Goal: Information Seeking & Learning: Learn about a topic

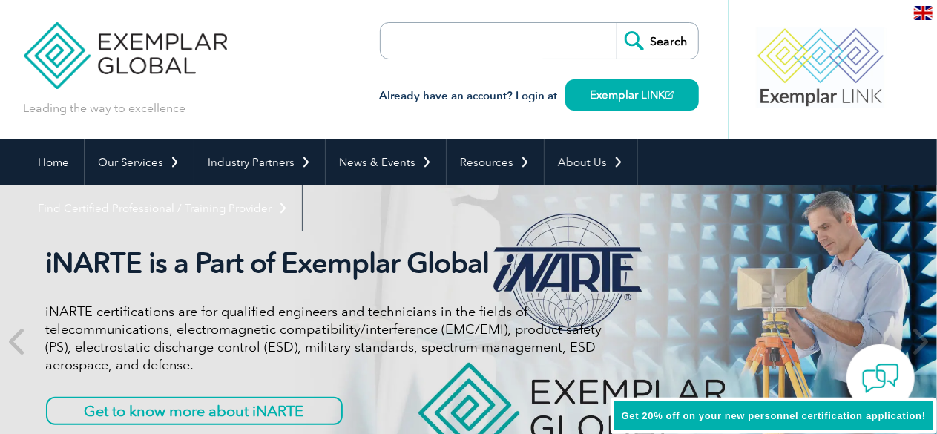
click at [920, 13] on img at bounding box center [923, 13] width 19 height 14
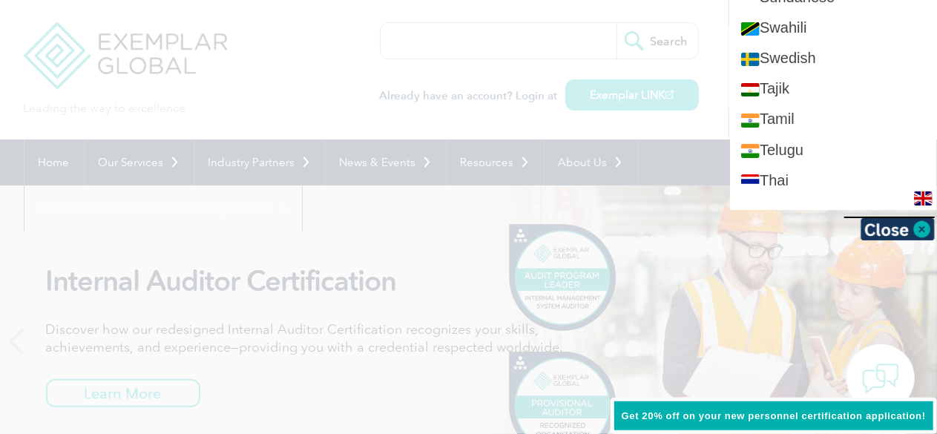
scroll to position [2672, 0]
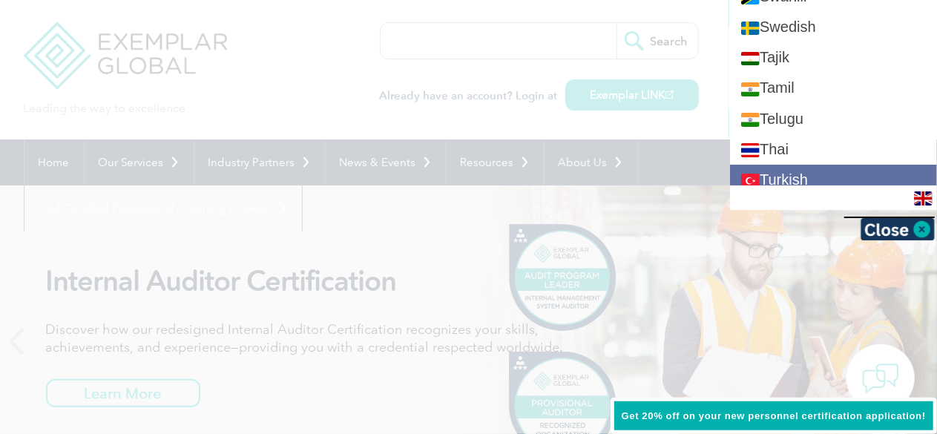
click at [787, 165] on link "Turkish" at bounding box center [833, 180] width 207 height 30
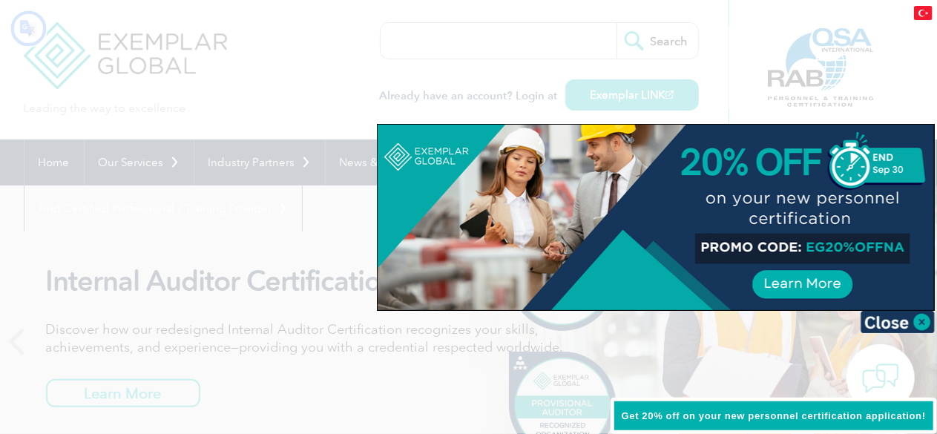
scroll to position [0, 0]
type input "Aramak"
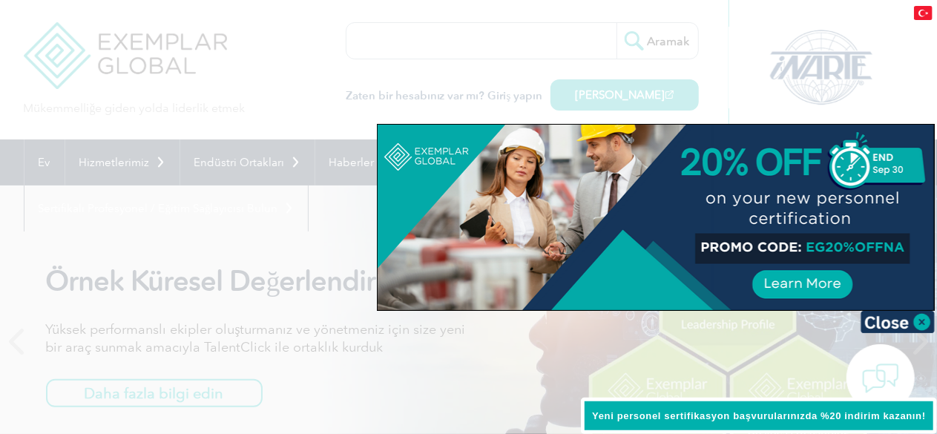
click at [673, 167] on div at bounding box center [656, 218] width 557 height 186
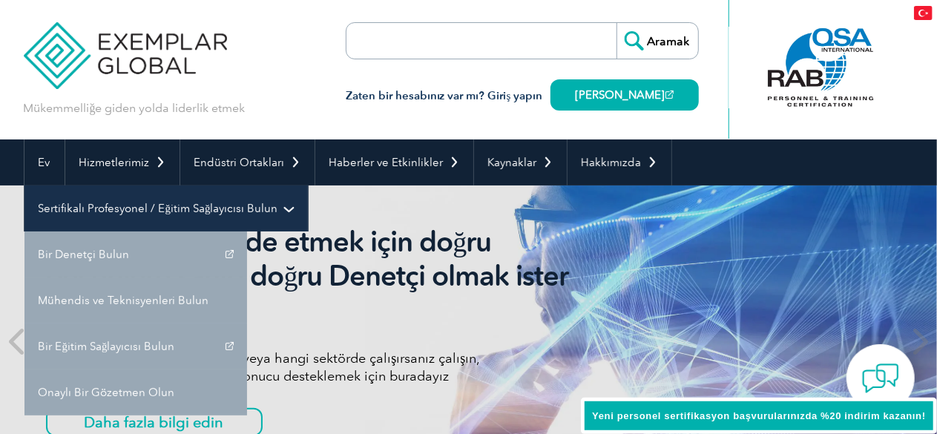
click at [96, 200] on link "Sertifikalı Profesyonel / Eğitim Sağlayıcısı Bulun" at bounding box center [165, 209] width 283 height 46
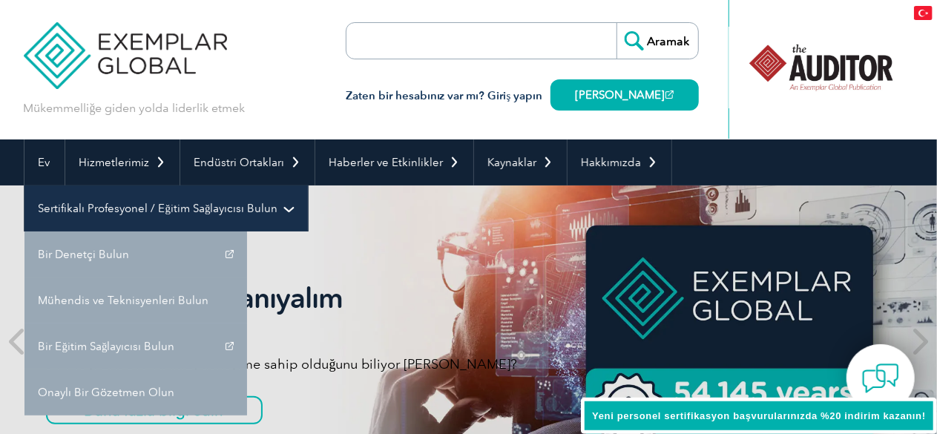
click at [246, 212] on font "Sertifikalı Profesyonel / Eğitim Sağlayıcısı Bulun" at bounding box center [159, 208] width 240 height 13
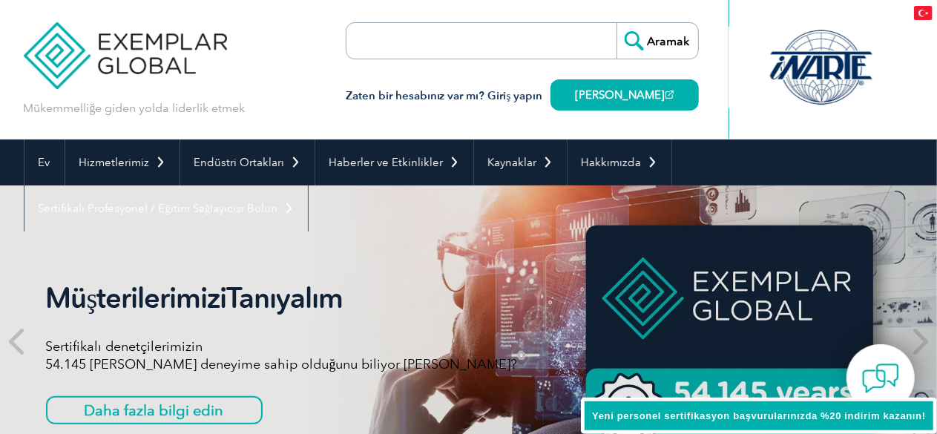
click at [748, 419] on font "Yeni personel sertifikasyon başvurularınızda %20 indirim kazanın!" at bounding box center [759, 415] width 334 height 11
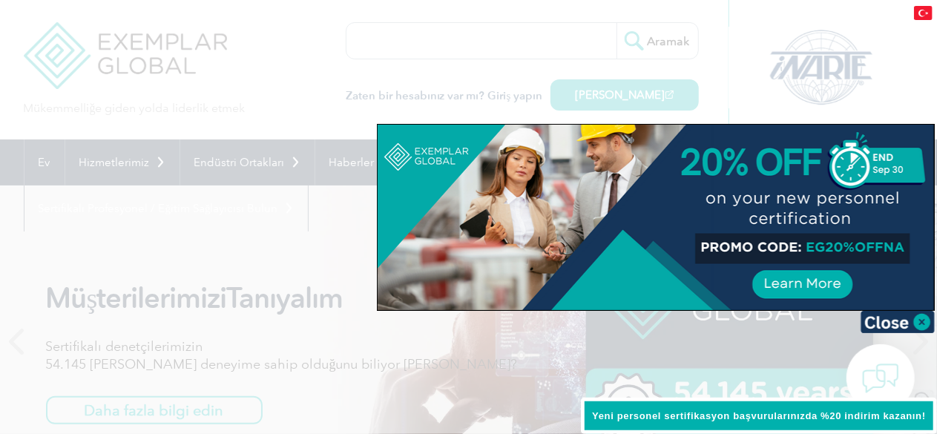
click at [748, 419] on font "Yeni personel sertifikasyon başvurularınızda %20 indirim kazanın!" at bounding box center [759, 415] width 334 height 11
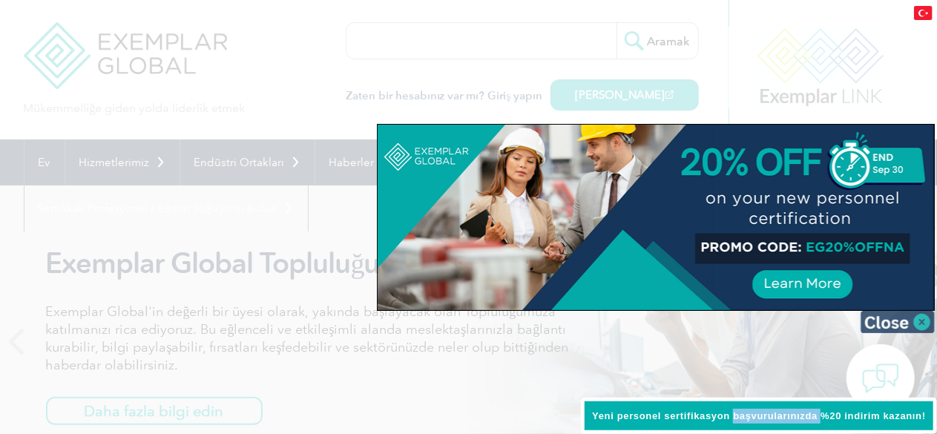
click at [891, 315] on img at bounding box center [898, 322] width 74 height 22
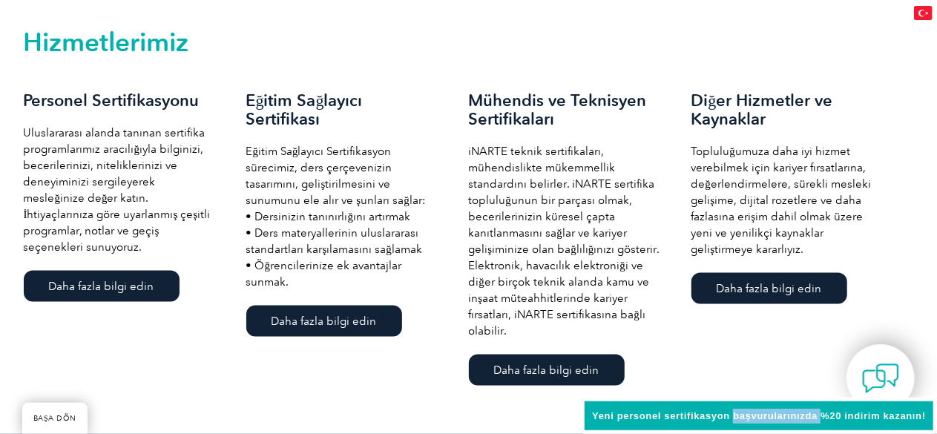
scroll to position [1039, 0]
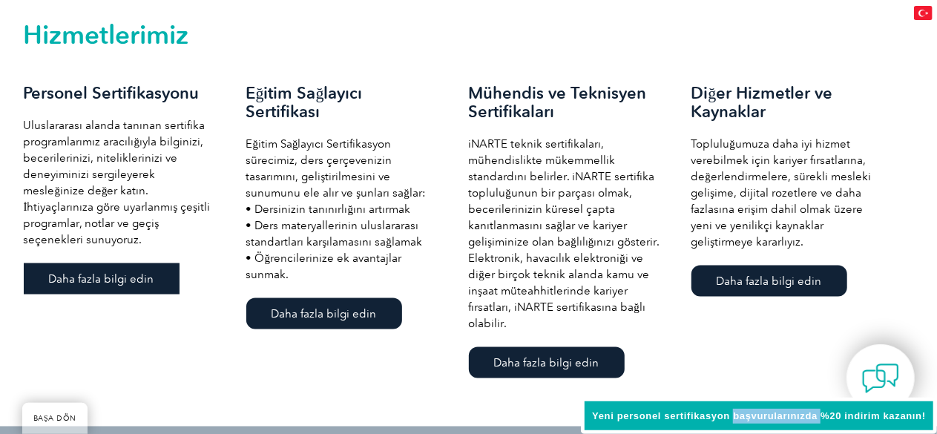
click at [94, 286] on font "Daha fazla bilgi edin" at bounding box center [101, 278] width 105 height 13
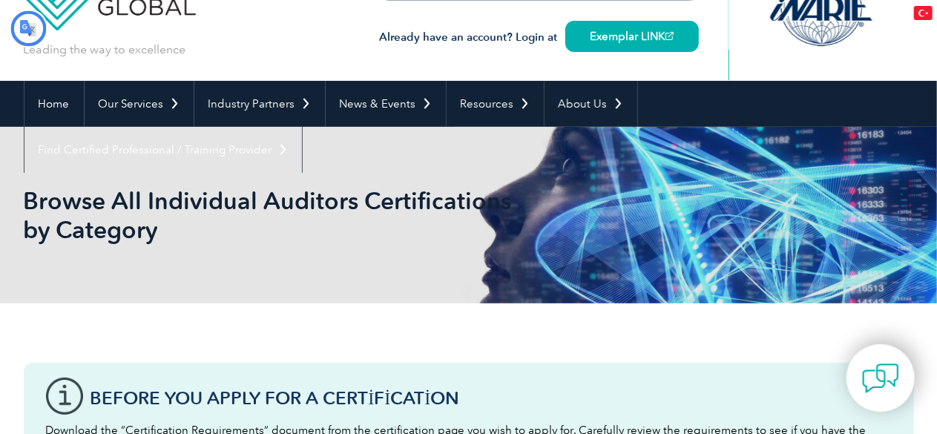
type input "Aramak"
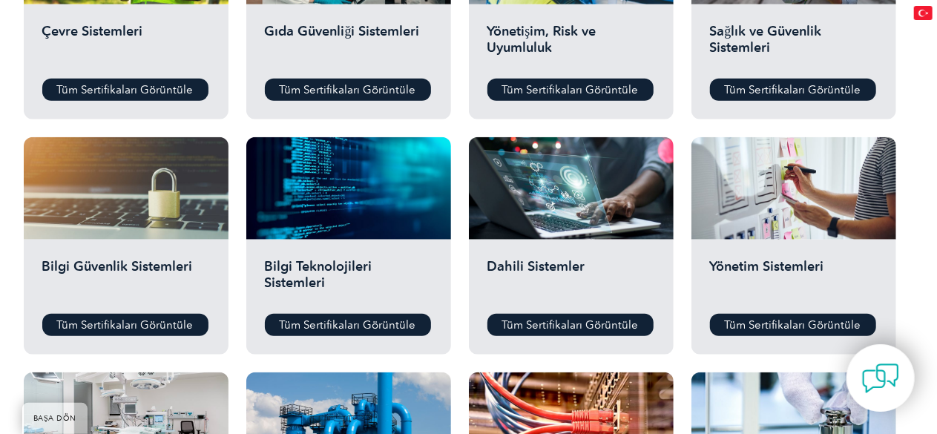
scroll to position [668, 0]
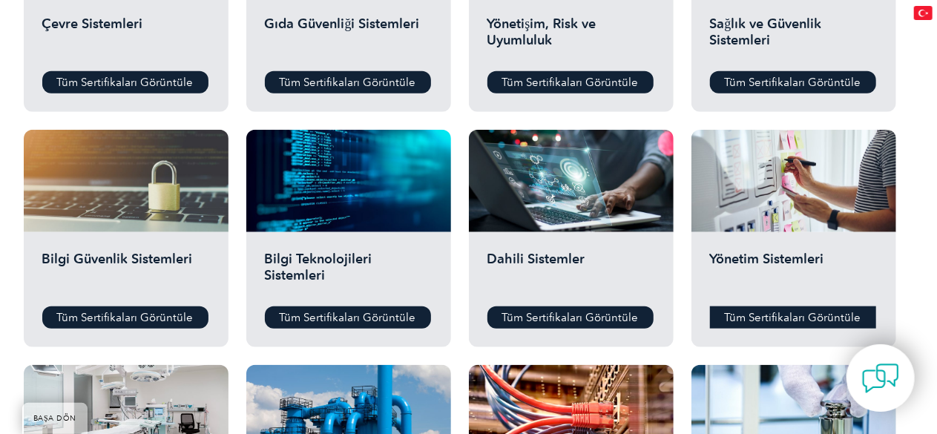
click at [790, 315] on font "Tüm Sertifikaları Görüntüle" at bounding box center [793, 317] width 137 height 13
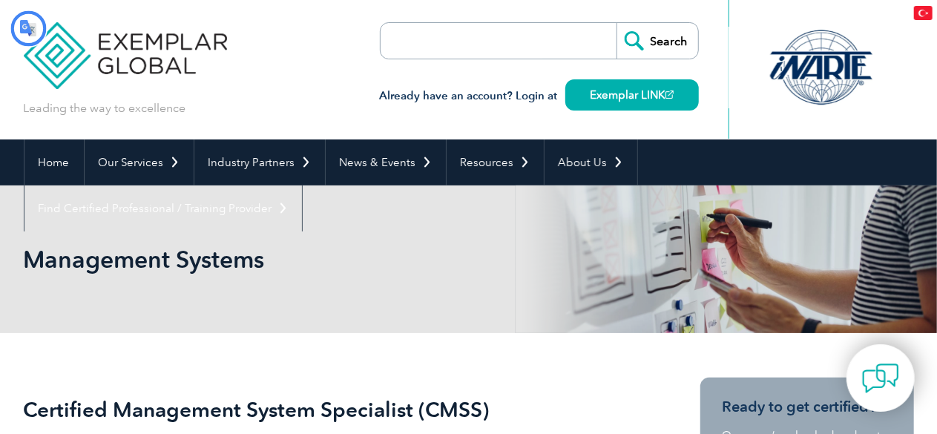
type input "Aramak"
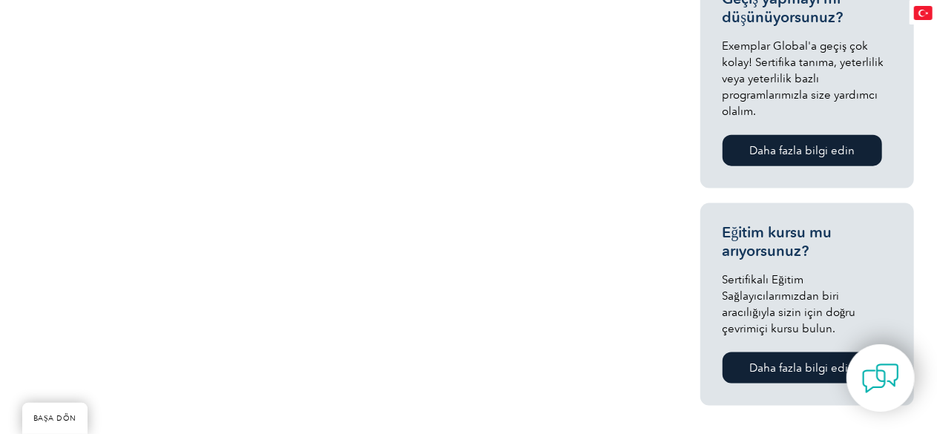
scroll to position [965, 0]
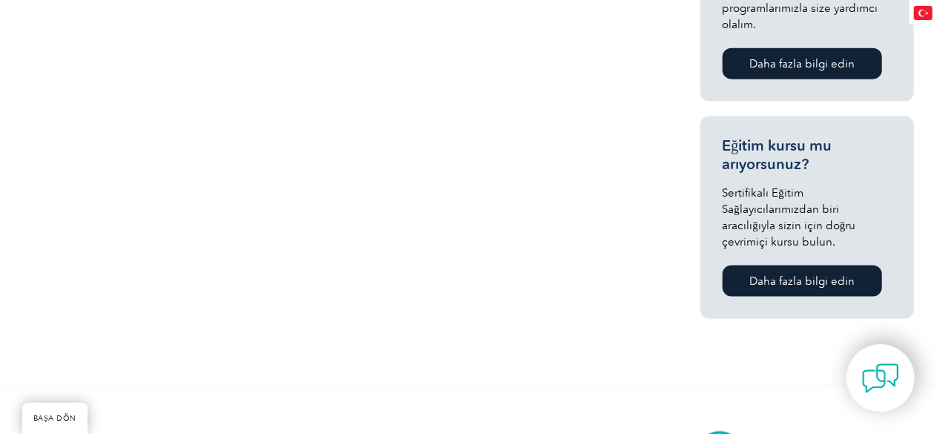
click at [804, 275] on font "Daha fazla bilgi edin" at bounding box center [802, 281] width 105 height 13
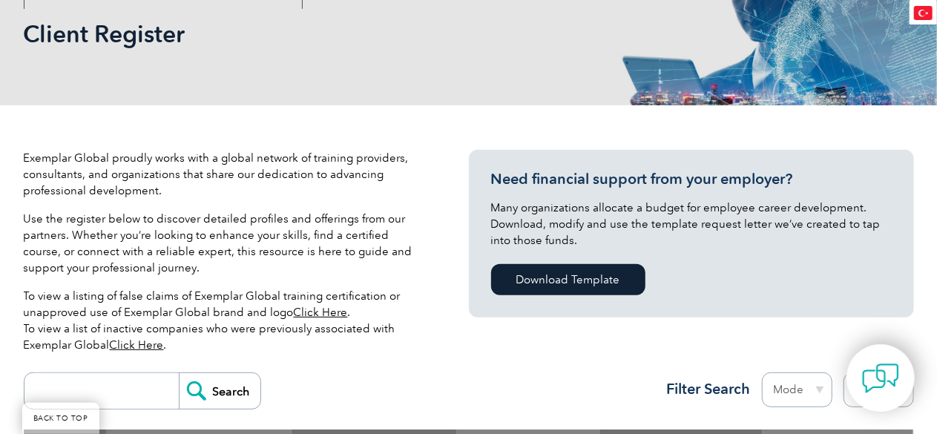
scroll to position [297, 0]
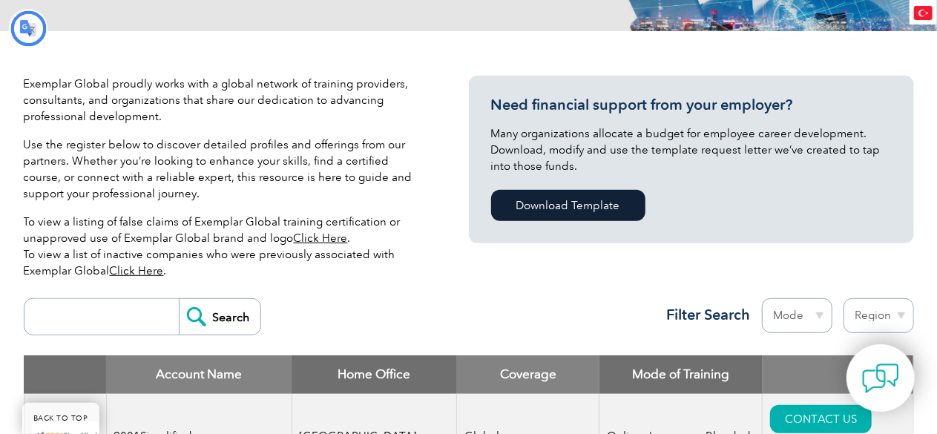
type input "Aramak"
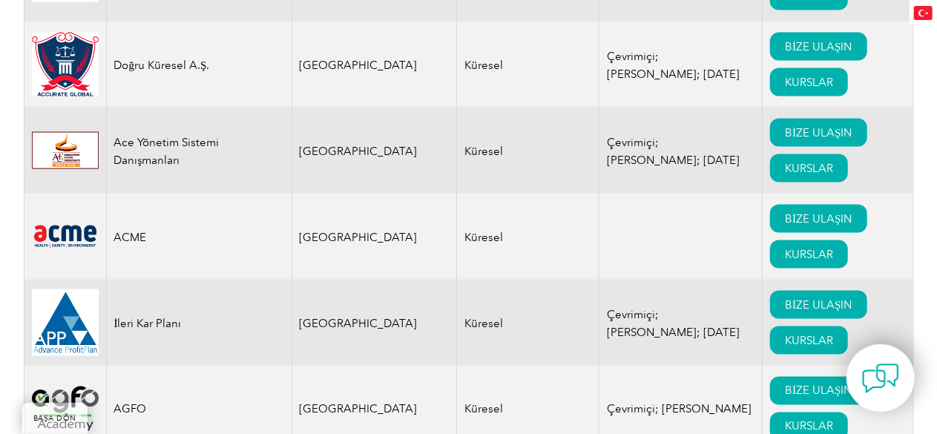
scroll to position [1113, 0]
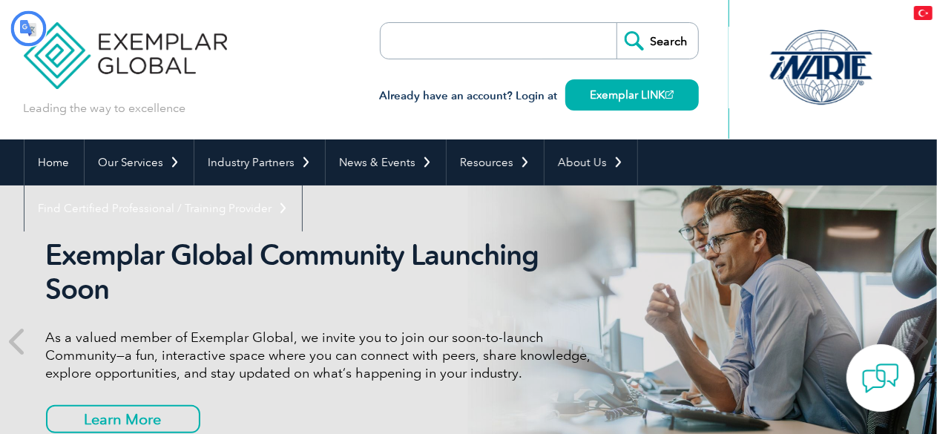
type input "Aramak"
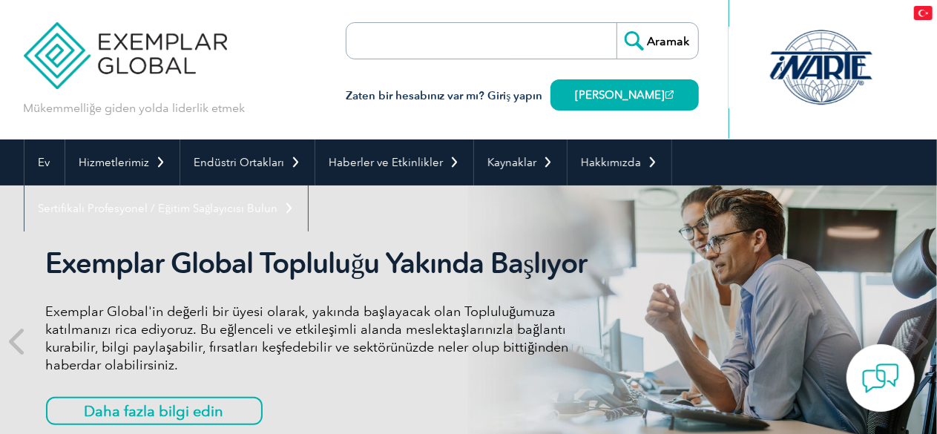
click at [917, 12] on img at bounding box center [923, 13] width 19 height 14
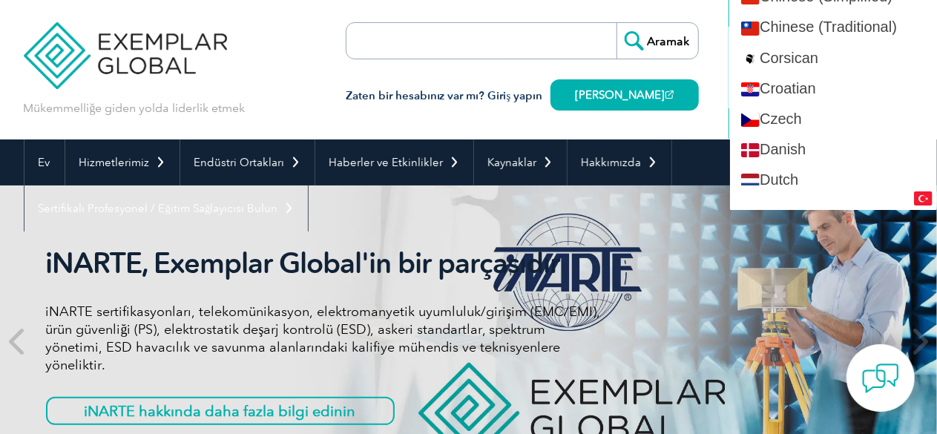
scroll to position [594, 0]
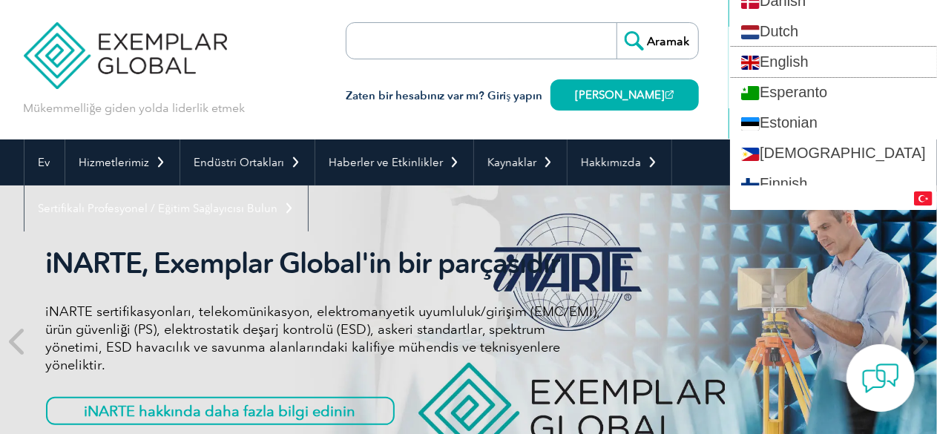
click at [857, 59] on link "English" at bounding box center [833, 62] width 207 height 30
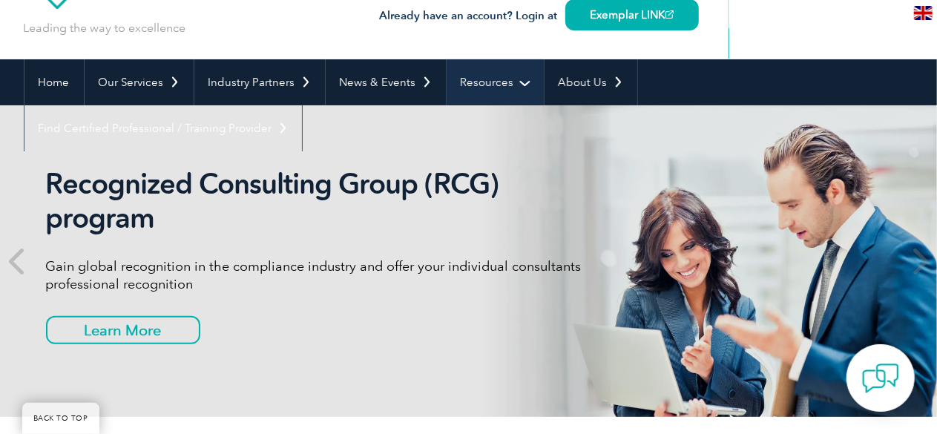
scroll to position [0, 0]
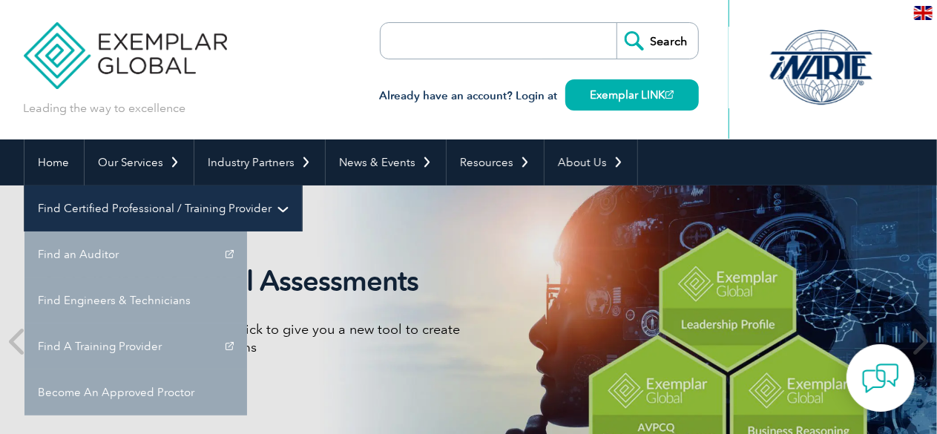
click at [302, 186] on link "Find Certified Professional / Training Provider" at bounding box center [163, 209] width 278 height 46
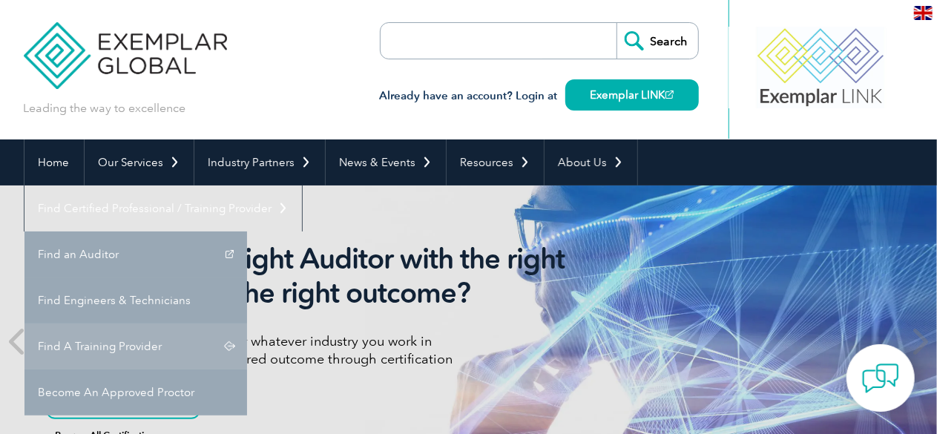
click at [247, 324] on link "Find A Training Provider" at bounding box center [135, 347] width 223 height 46
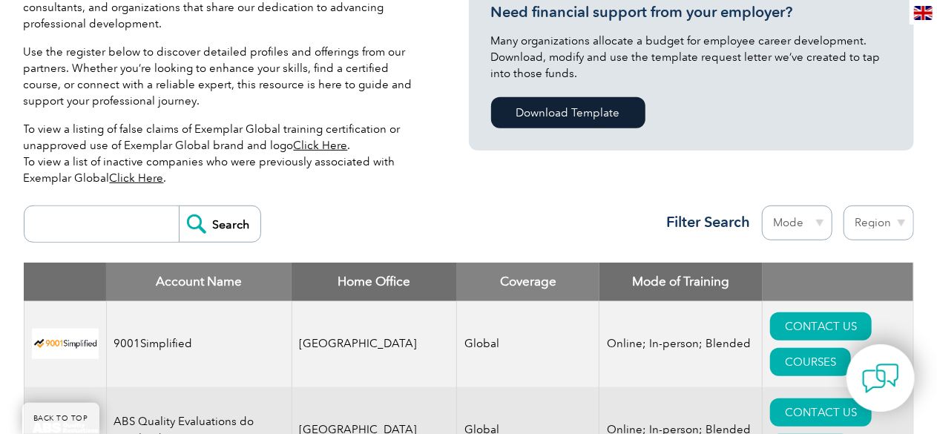
scroll to position [371, 0]
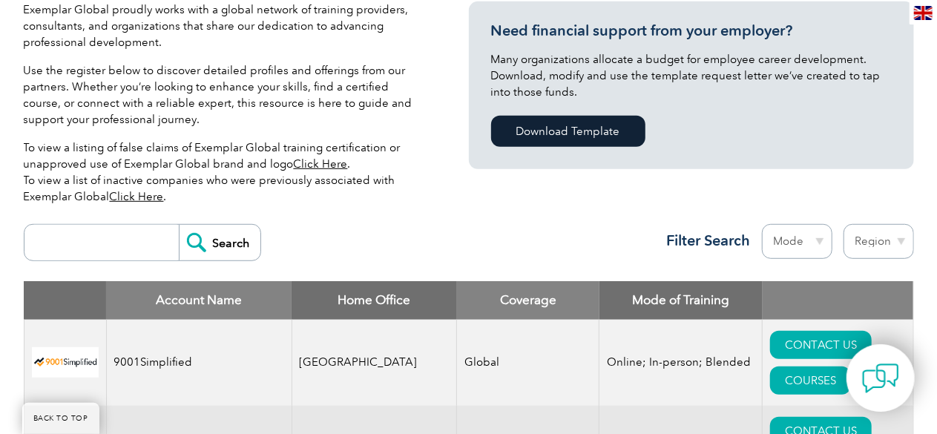
click at [99, 240] on input "search" at bounding box center [105, 243] width 147 height 36
type input "eğitim sepeti"
click at [179, 225] on input "Search" at bounding box center [220, 243] width 82 height 36
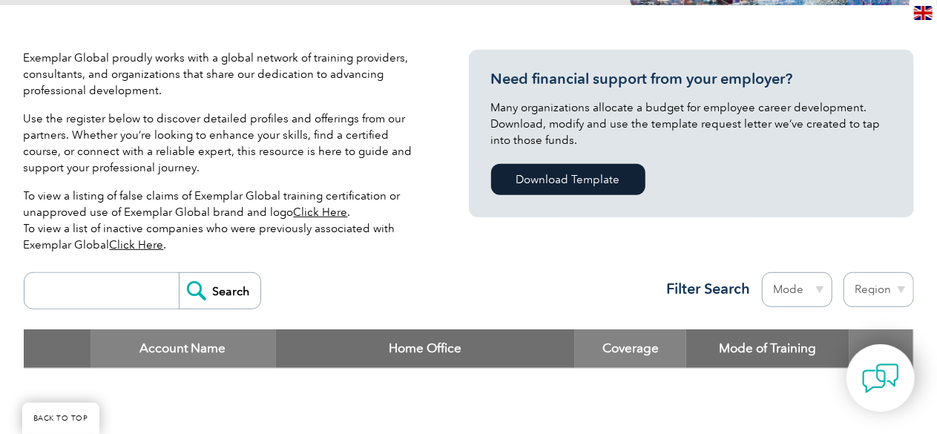
scroll to position [297, 0]
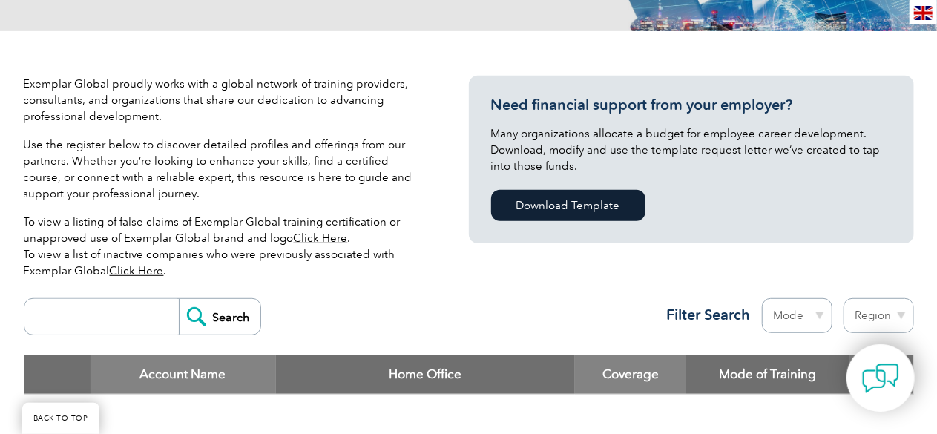
click at [97, 320] on input "search" at bounding box center [105, 317] width 147 height 36
click at [893, 318] on select "Region [GEOGRAPHIC_DATA] [GEOGRAPHIC_DATA] [GEOGRAPHIC_DATA] [GEOGRAPHIC_DATA] …" at bounding box center [879, 315] width 71 height 35
select select "[GEOGRAPHIC_DATA]"
click at [844, 298] on select "Region [GEOGRAPHIC_DATA] [GEOGRAPHIC_DATA] [GEOGRAPHIC_DATA] [GEOGRAPHIC_DATA] …" at bounding box center [879, 315] width 71 height 35
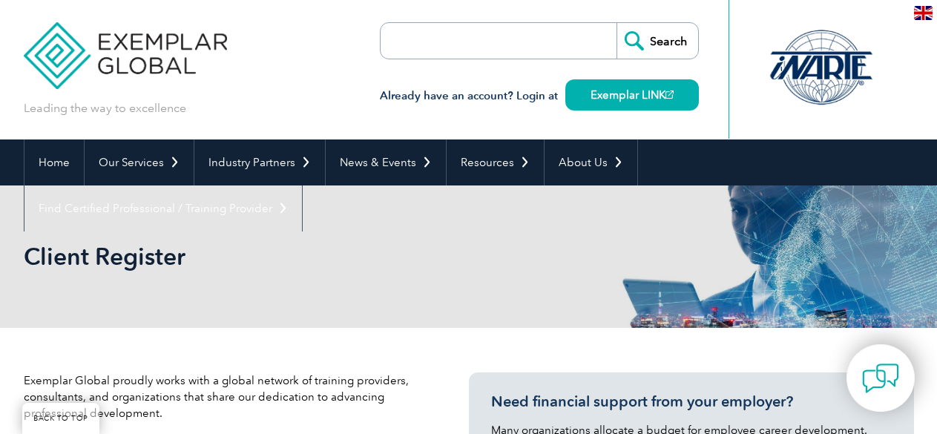
select select "[GEOGRAPHIC_DATA]"
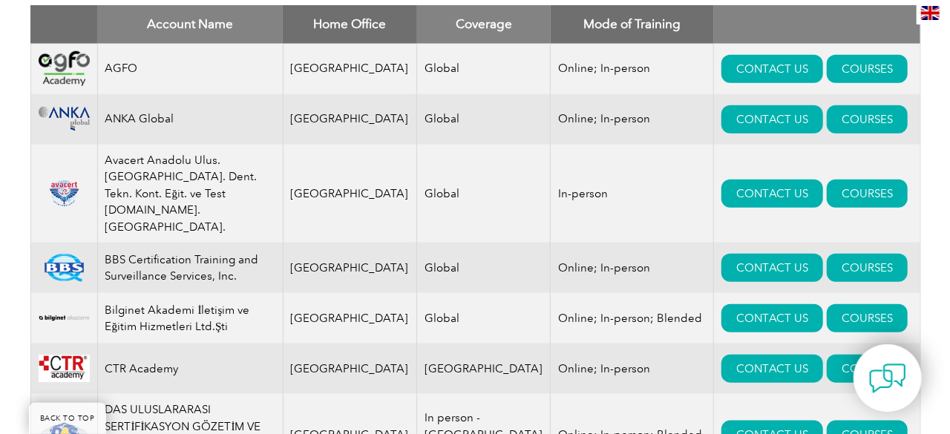
scroll to position [647, 0]
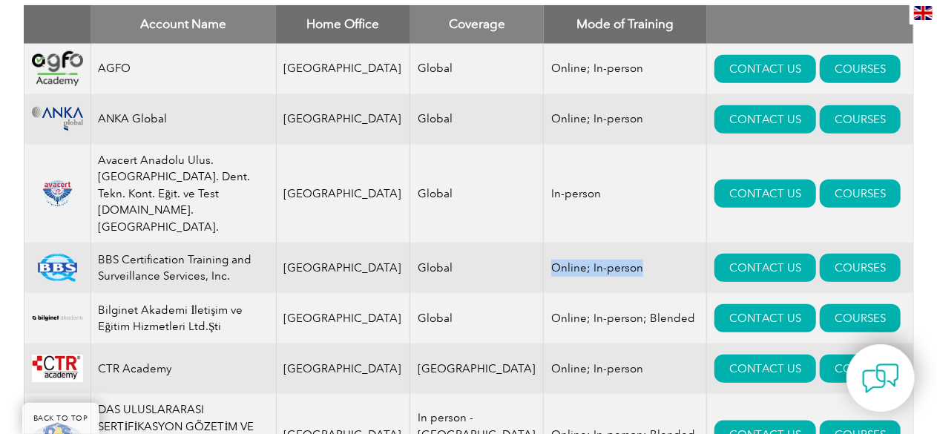
drag, startPoint x: 604, startPoint y: 237, endPoint x: 503, endPoint y: 237, distance: 100.9
click at [544, 243] on td "Online; In-person" at bounding box center [625, 268] width 163 height 50
click at [820, 254] on link "COURSES" at bounding box center [860, 268] width 81 height 28
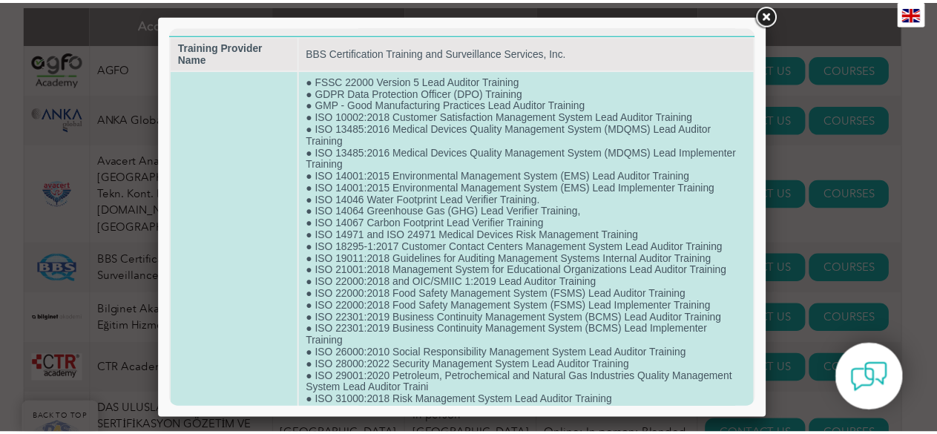
scroll to position [0, 0]
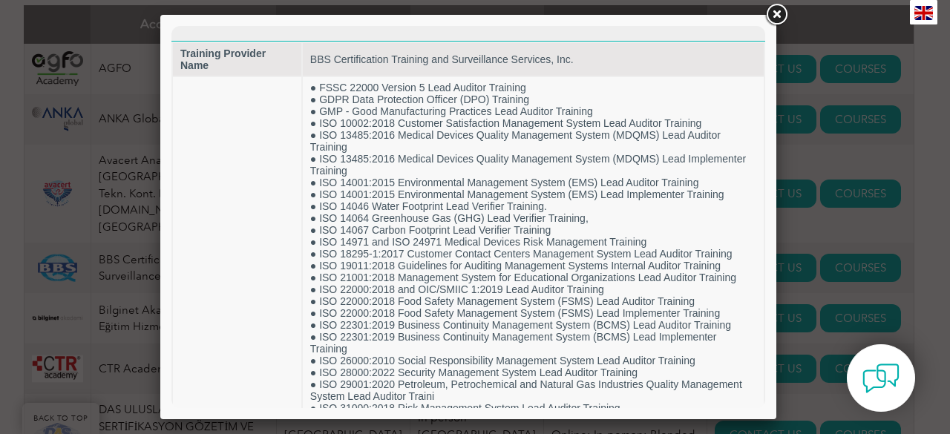
click at [774, 16] on link at bounding box center [776, 14] width 27 height 27
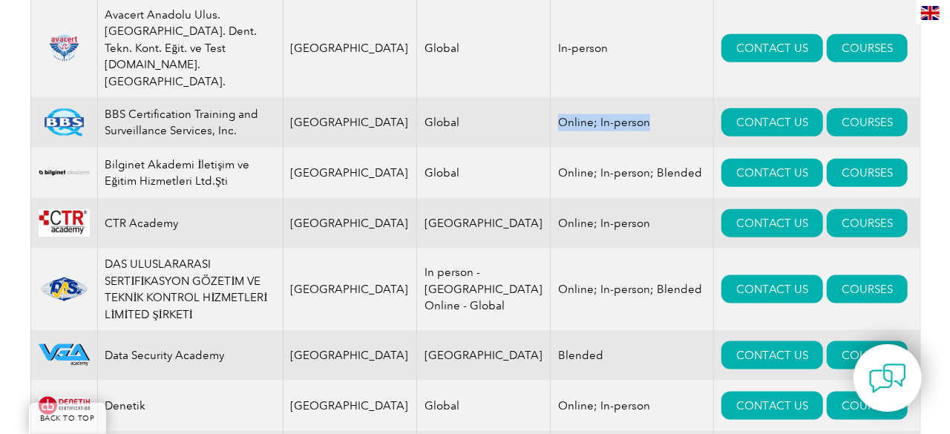
scroll to position [796, 0]
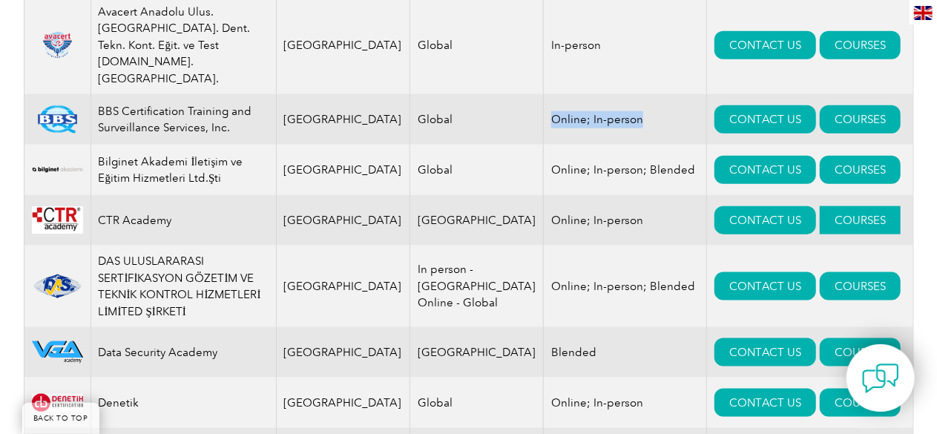
click at [820, 206] on link "COURSES" at bounding box center [860, 220] width 81 height 28
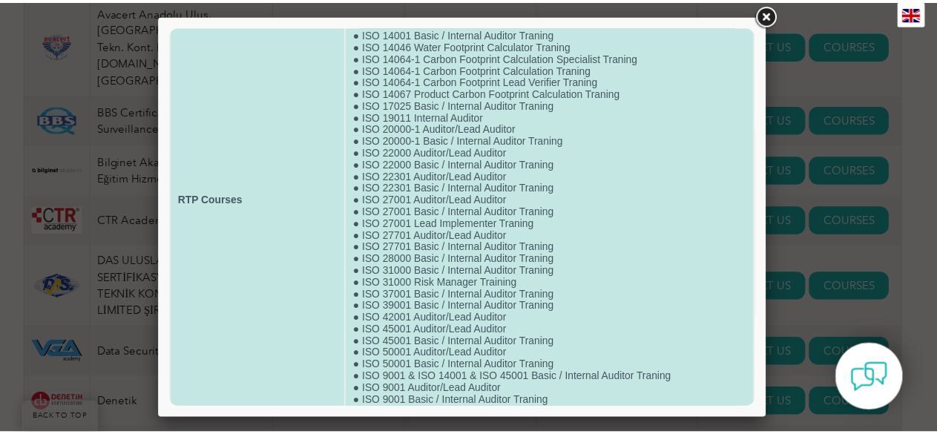
scroll to position [148, 0]
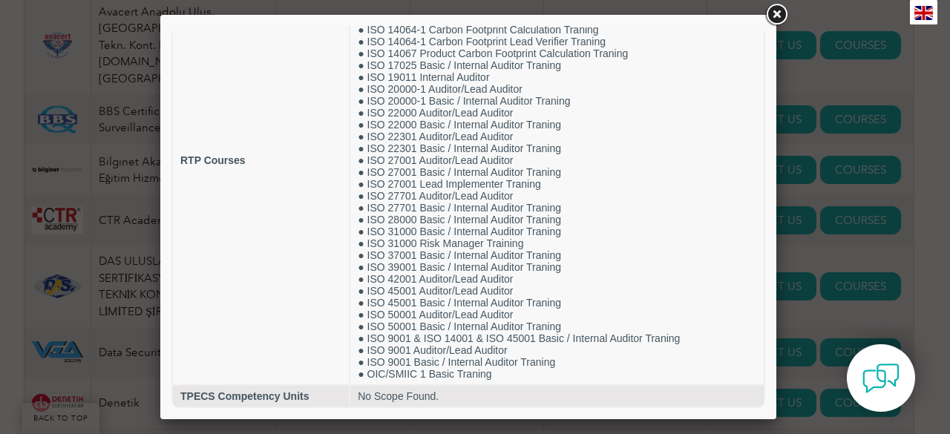
click at [781, 10] on link at bounding box center [776, 14] width 27 height 27
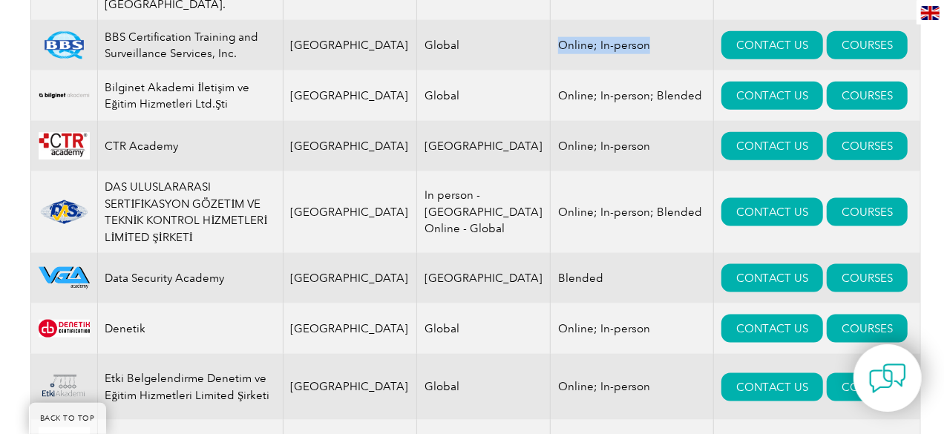
scroll to position [944, 0]
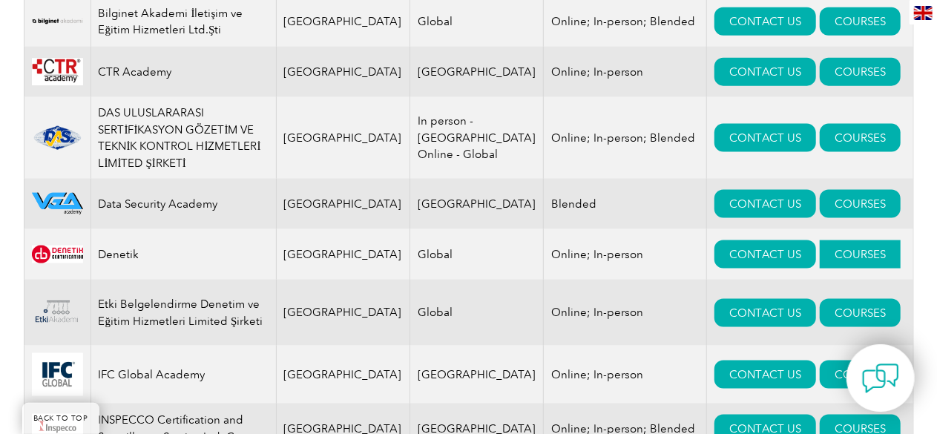
click at [824, 240] on link "COURSES" at bounding box center [860, 254] width 81 height 28
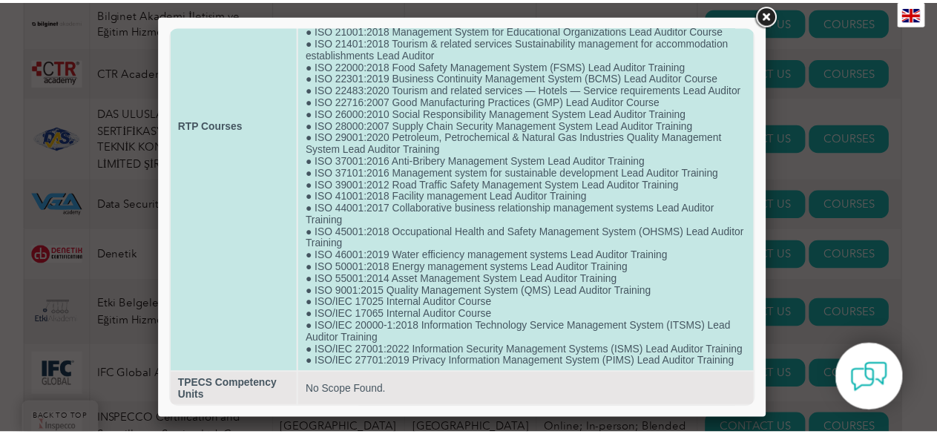
scroll to position [246, 0]
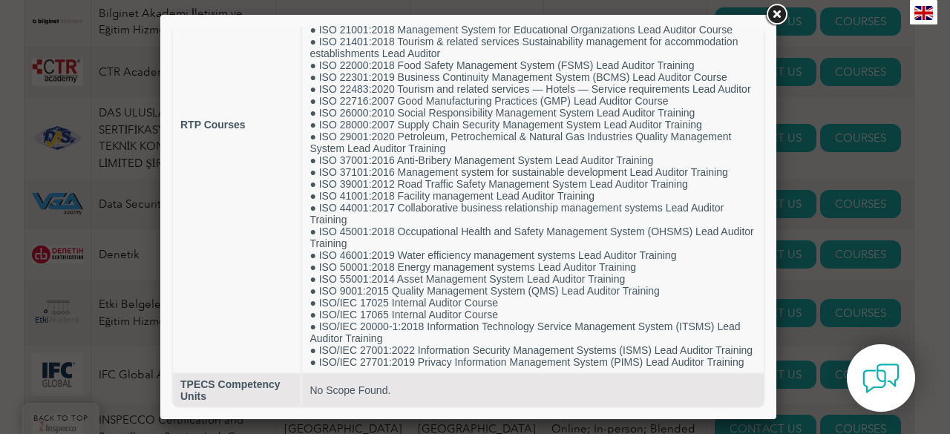
click at [778, 16] on link at bounding box center [776, 14] width 27 height 27
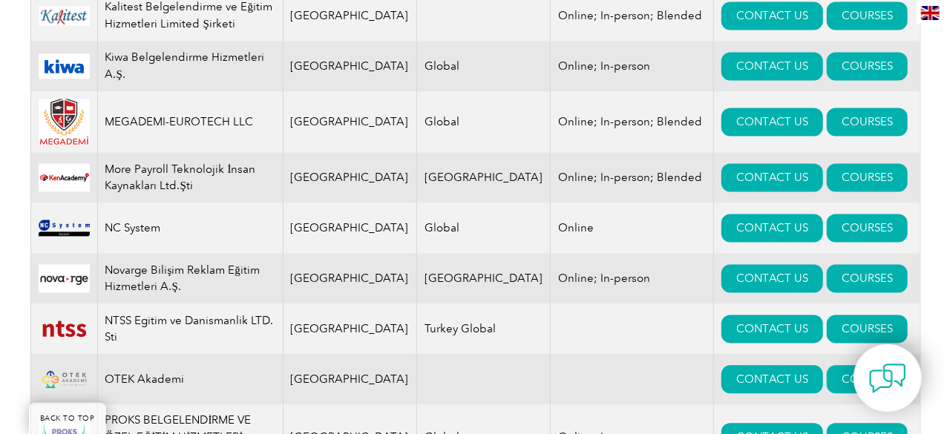
scroll to position [1463, 0]
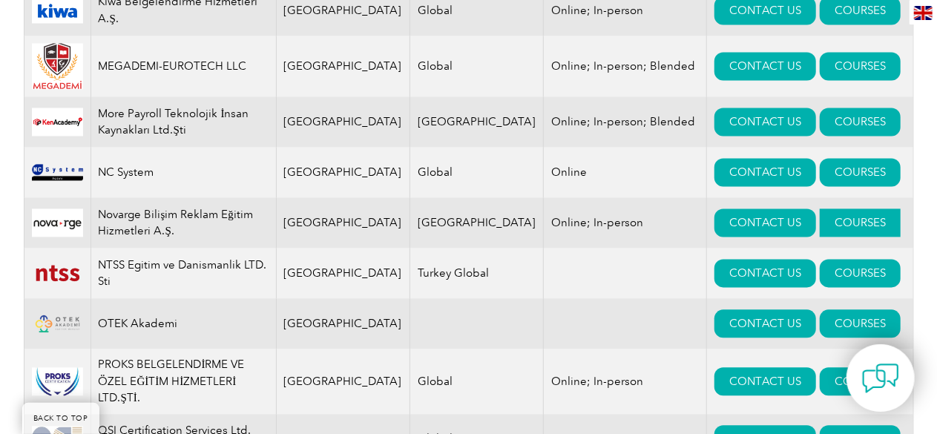
click at [820, 209] on link "COURSES" at bounding box center [860, 223] width 81 height 28
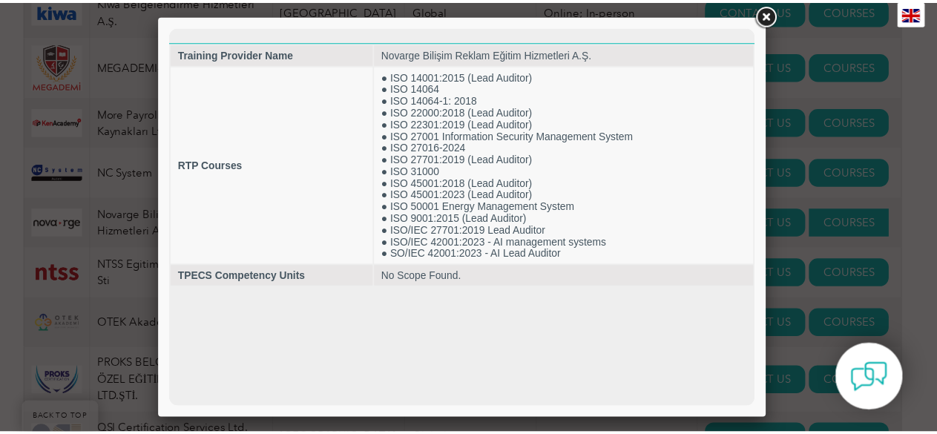
scroll to position [0, 0]
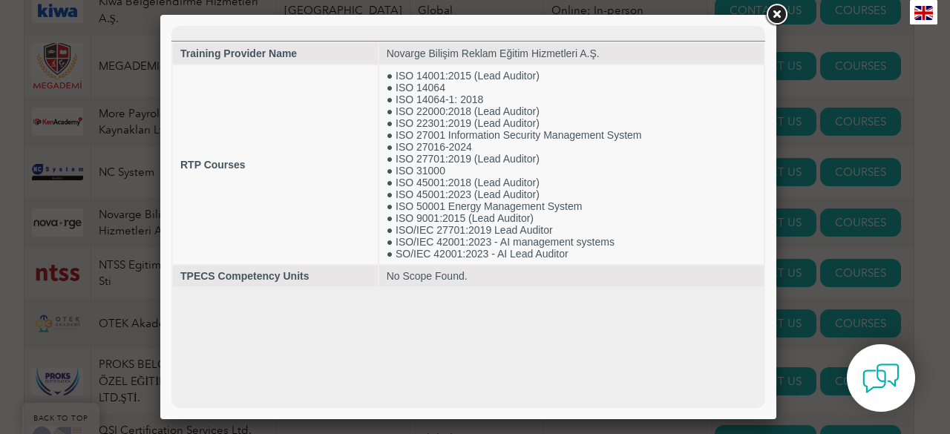
click at [772, 20] on link at bounding box center [776, 14] width 27 height 27
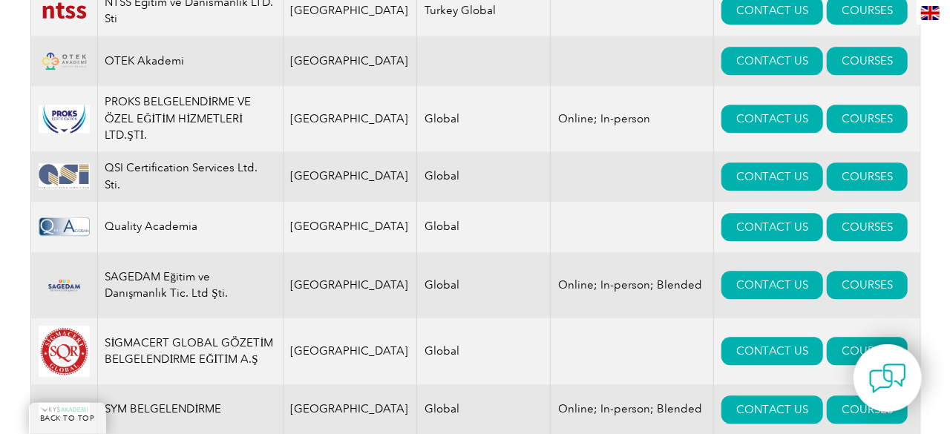
scroll to position [1760, 0]
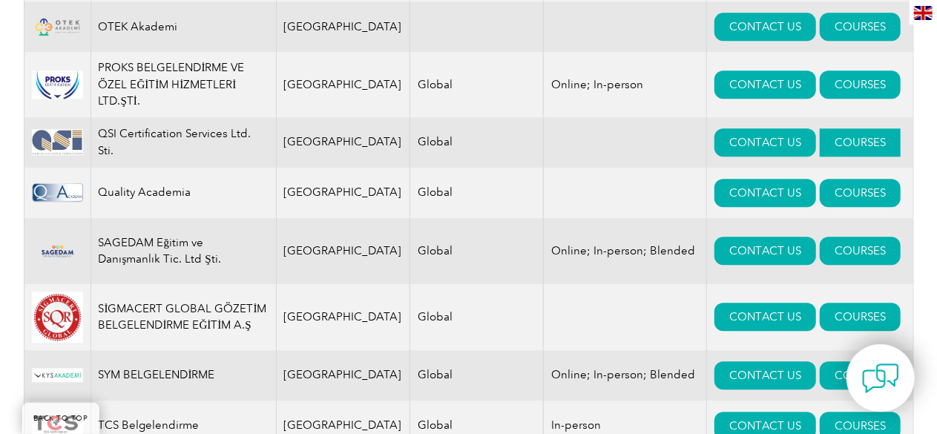
click at [826, 128] on link "COURSES" at bounding box center [860, 142] width 81 height 28
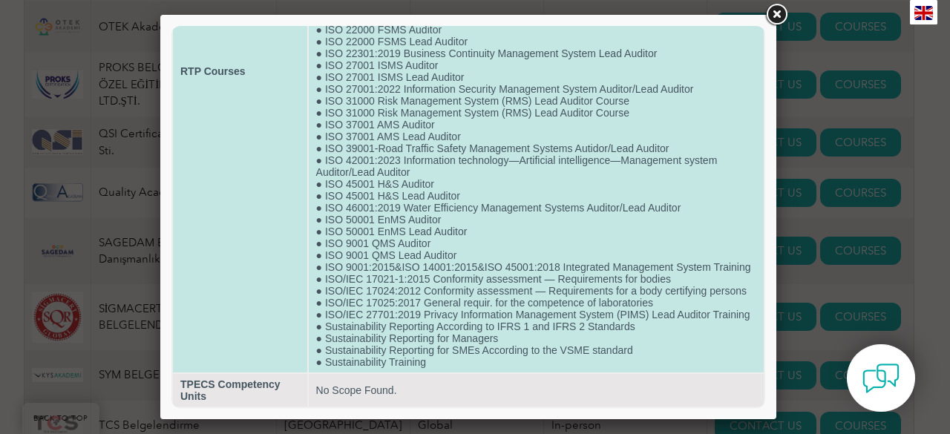
scroll to position [358, 0]
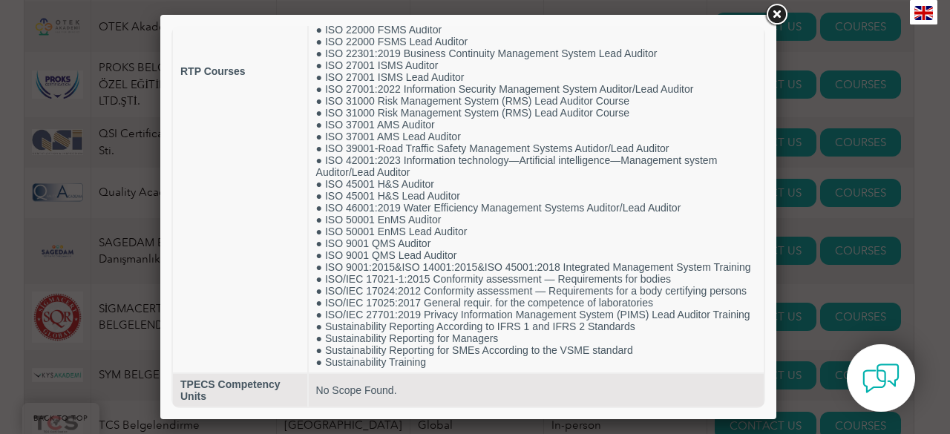
click at [778, 11] on link at bounding box center [776, 14] width 27 height 27
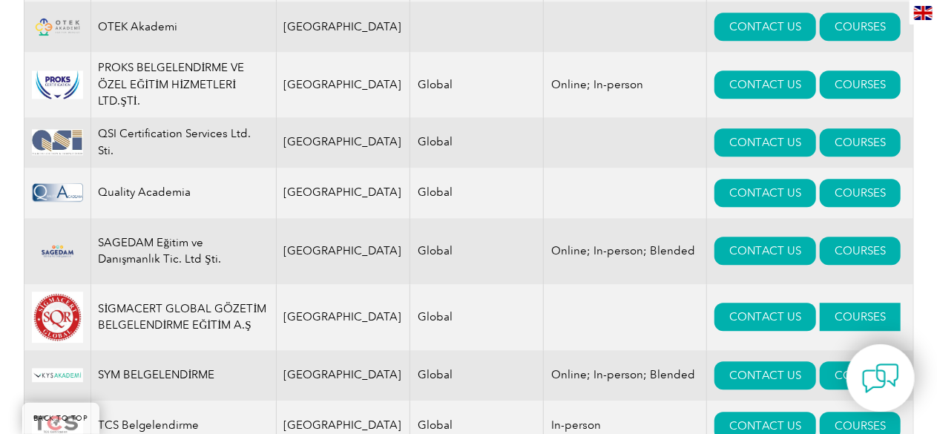
click at [820, 304] on link "COURSES" at bounding box center [860, 317] width 81 height 28
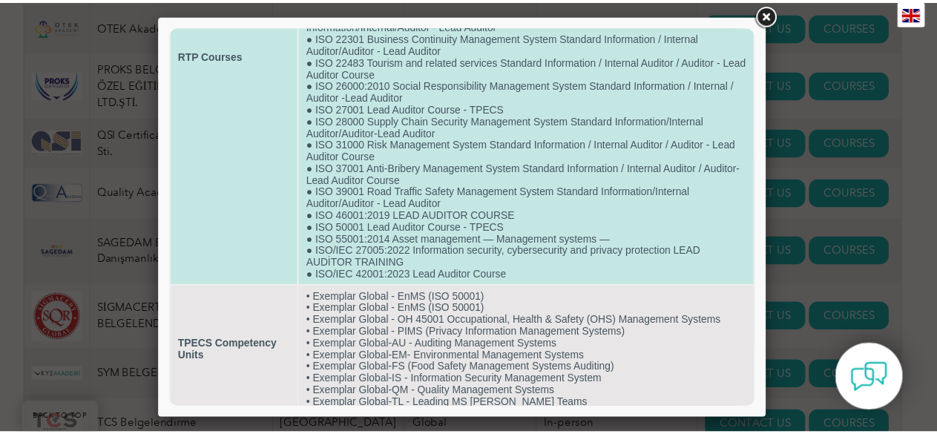
scroll to position [235, 0]
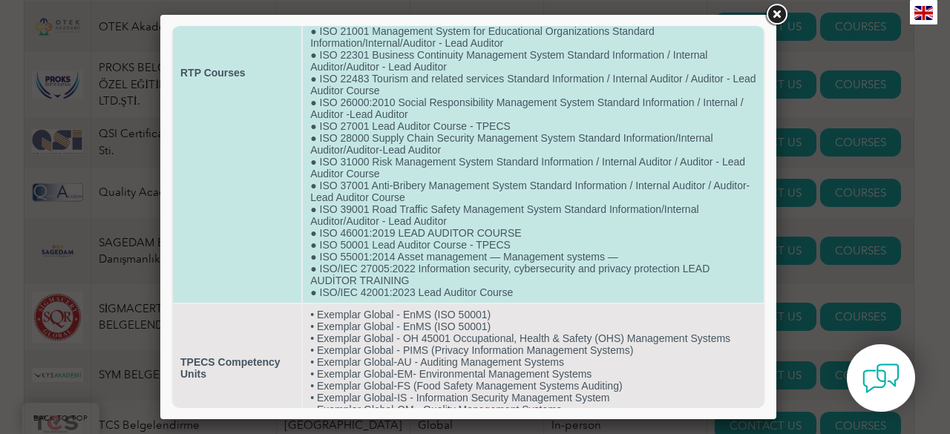
click at [393, 303] on td "● BRC Food Safety Issue 8 Third Party Standard Information / Internal Auditor /…" at bounding box center [533, 73] width 461 height 460
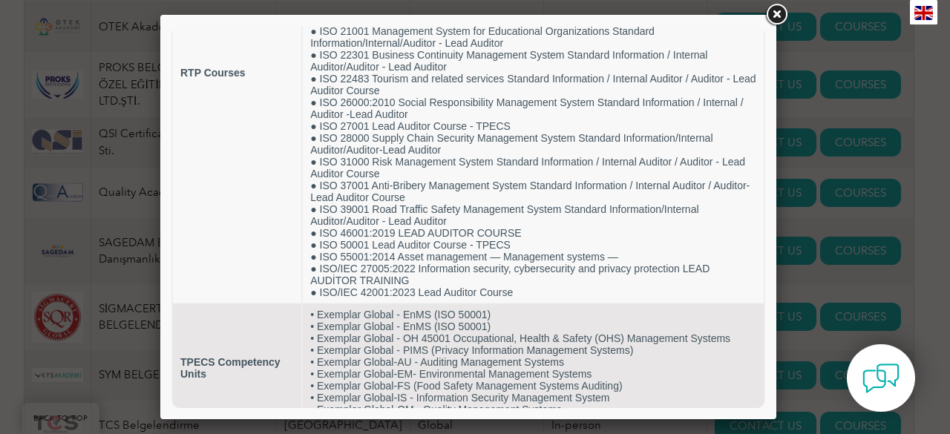
click at [773, 17] on link at bounding box center [776, 14] width 27 height 27
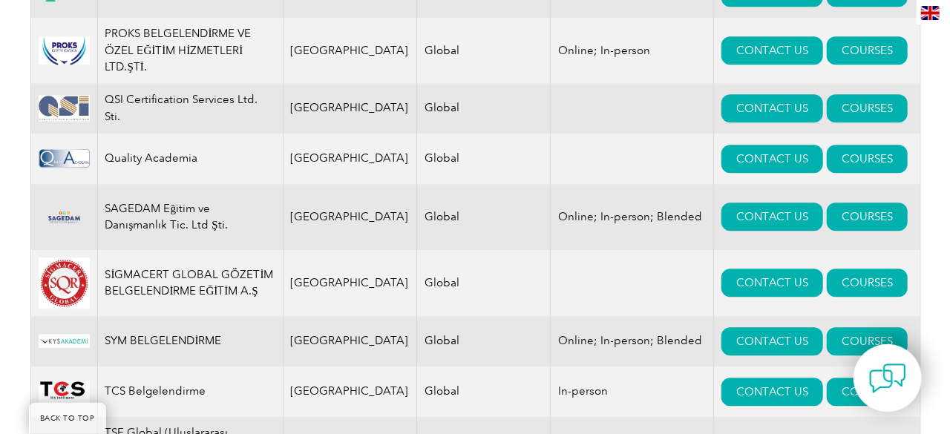
scroll to position [1760, 0]
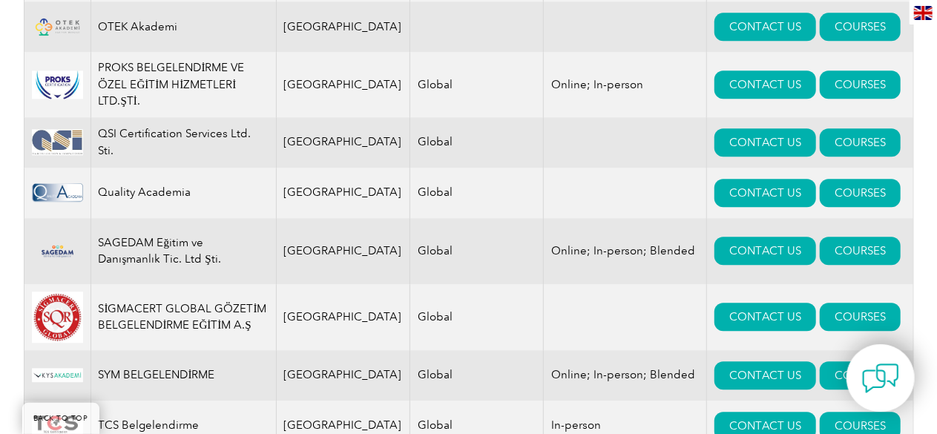
click at [194, 120] on td "QSI Certification Services Ltd. Sti." at bounding box center [184, 142] width 186 height 50
click at [45, 129] on img at bounding box center [57, 142] width 51 height 27
click at [721, 128] on link "CONTACT US" at bounding box center [766, 142] width 102 height 28
drag, startPoint x: 185, startPoint y: 241, endPoint x: 128, endPoint y: 231, distance: 58.1
click at [128, 231] on td "SAGEDAM Eğitim ve Danışmanlık Tic. Ltd Şti." at bounding box center [184, 251] width 186 height 66
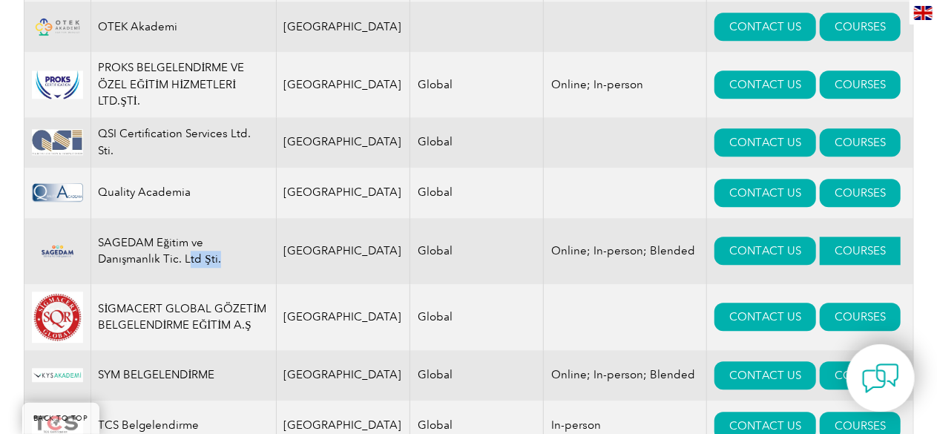
click at [820, 237] on link "COURSES" at bounding box center [860, 251] width 81 height 28
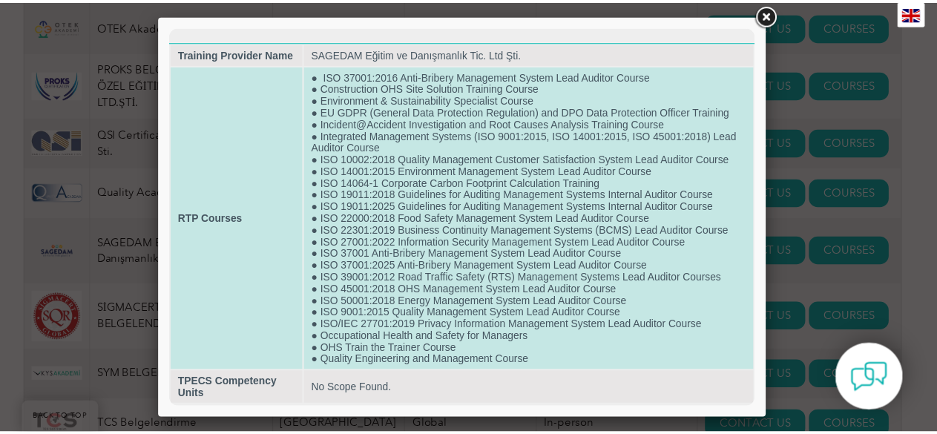
scroll to position [0, 0]
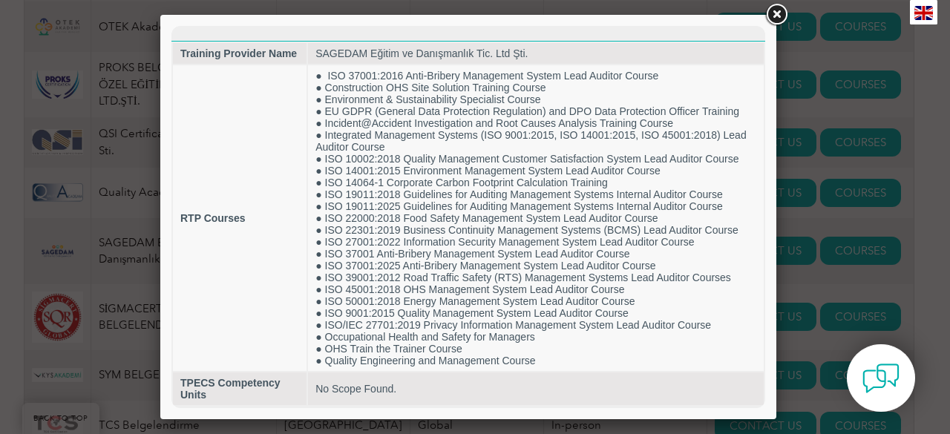
click at [775, 10] on link at bounding box center [776, 14] width 27 height 27
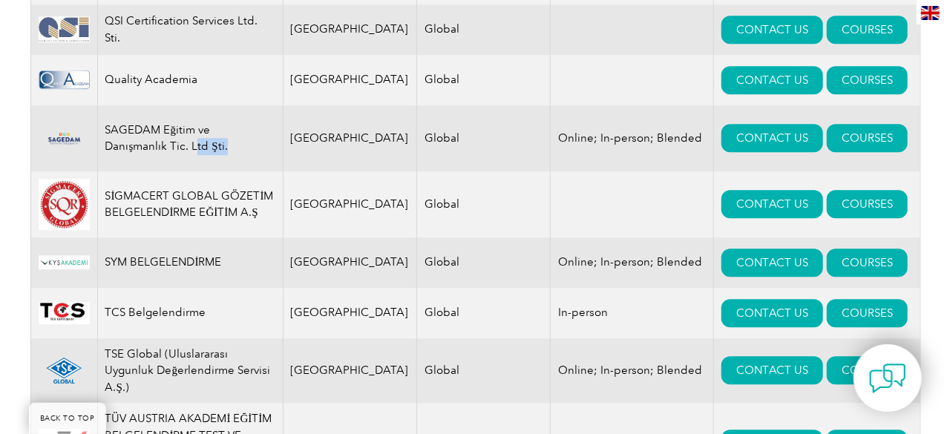
scroll to position [1983, 0]
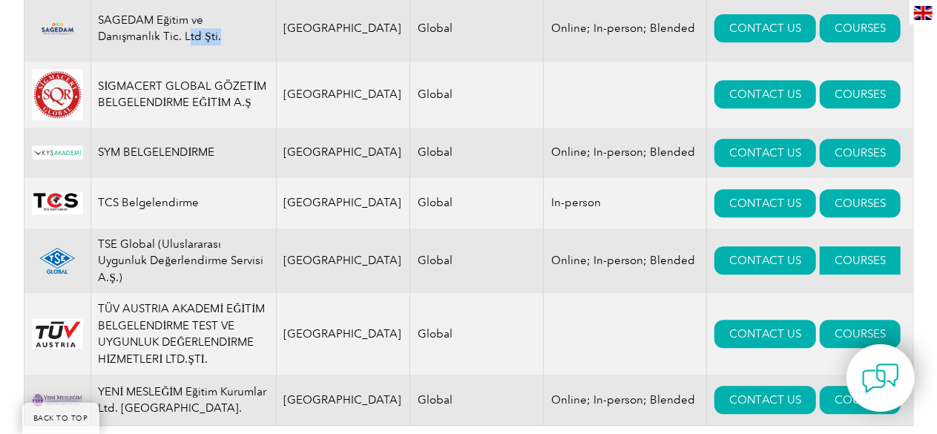
click at [820, 246] on link "COURSES" at bounding box center [860, 260] width 81 height 28
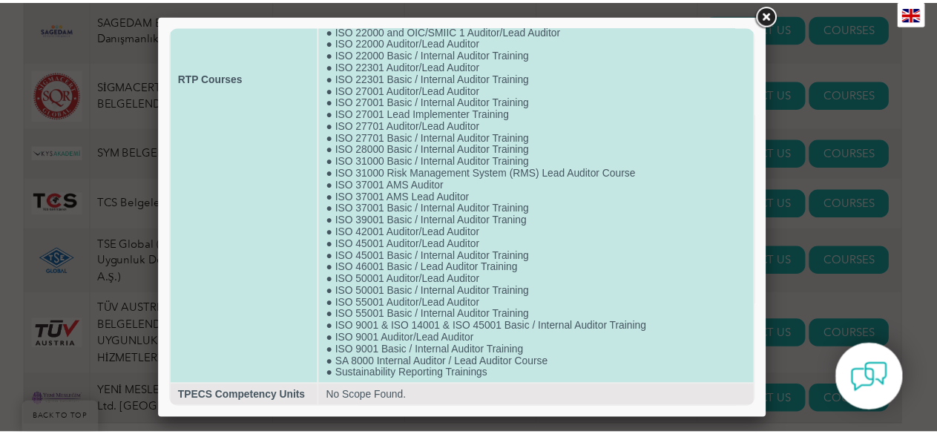
scroll to position [321, 0]
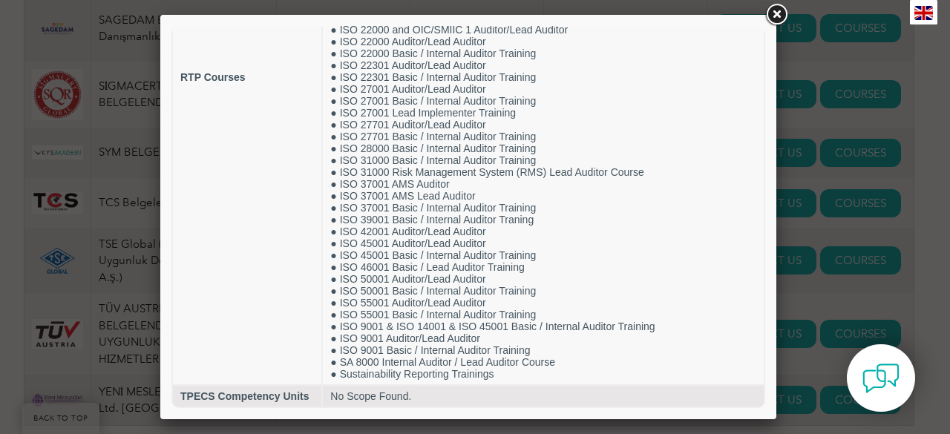
click at [778, 16] on link at bounding box center [776, 14] width 27 height 27
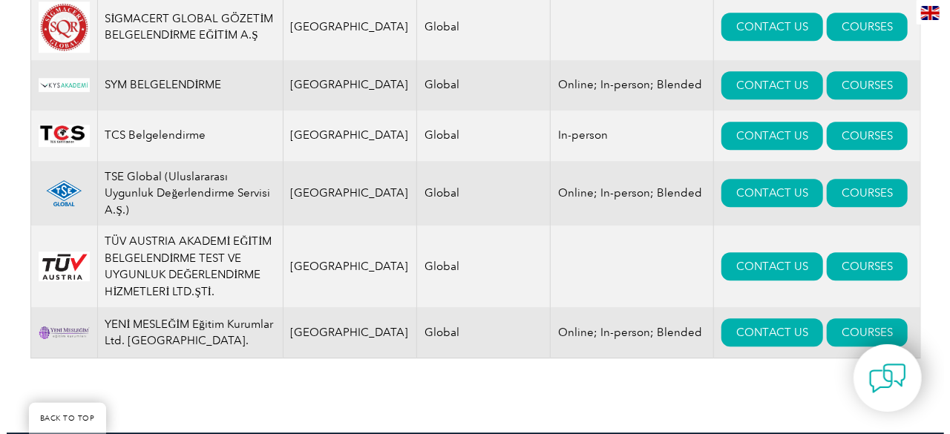
scroll to position [2057, 0]
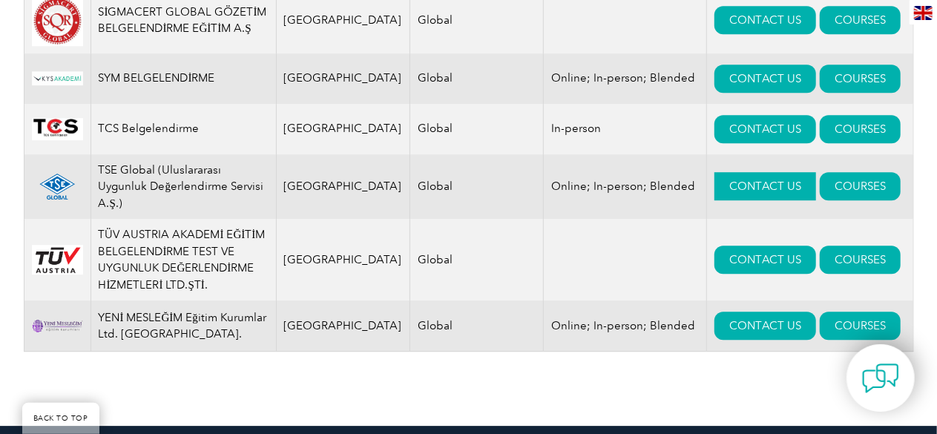
click at [733, 172] on link "CONTACT US" at bounding box center [766, 186] width 102 height 28
click at [820, 312] on link "COURSES" at bounding box center [860, 326] width 81 height 28
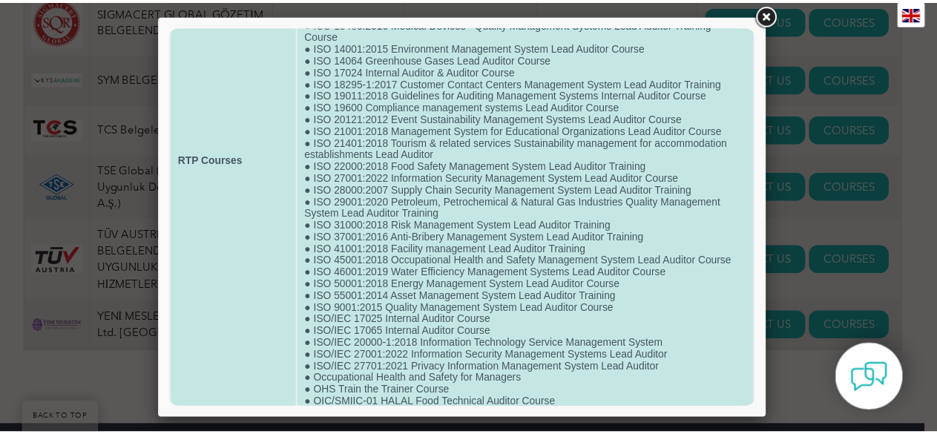
scroll to position [111, 0]
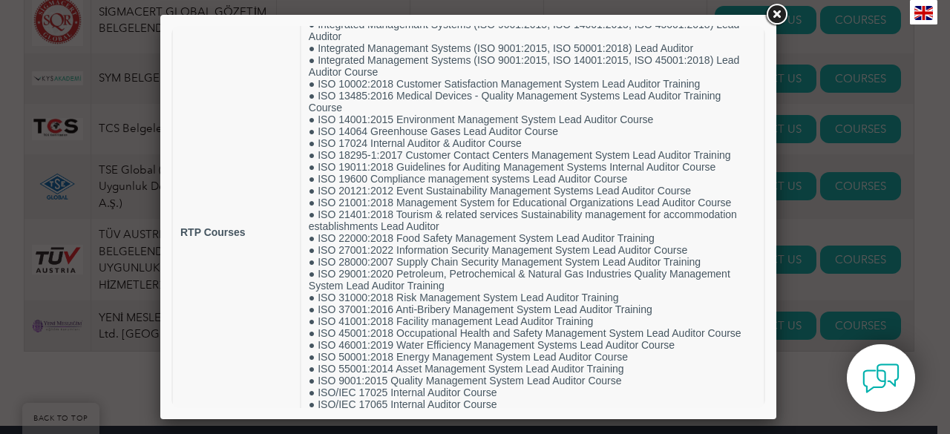
click at [778, 2] on link at bounding box center [776, 14] width 27 height 27
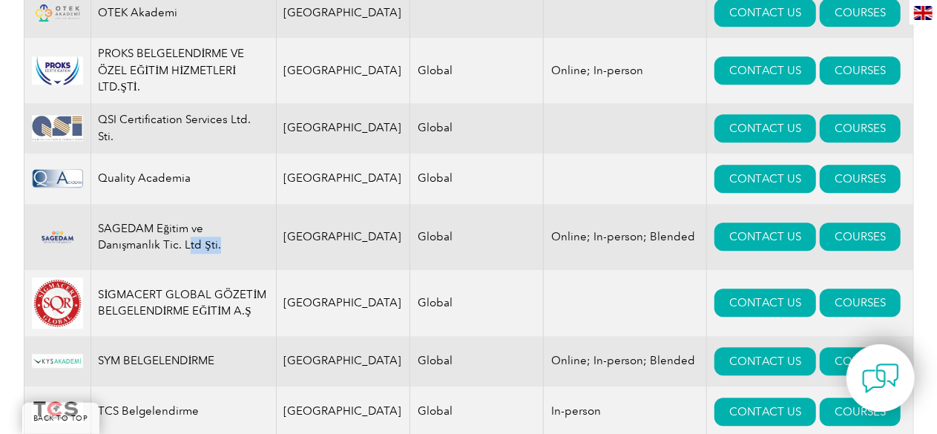
scroll to position [1760, 0]
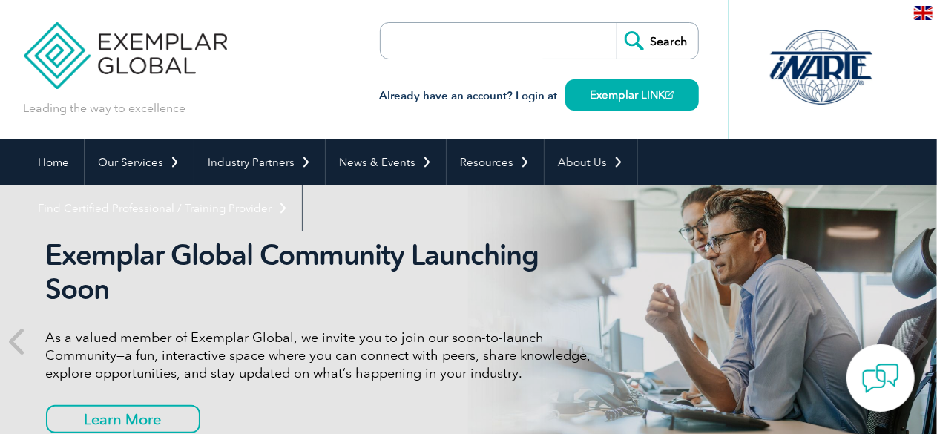
click at [413, 94] on h3 "Already have an account? Login at Exemplar LINK" at bounding box center [539, 96] width 319 height 19
click at [469, 94] on h3 "Already have an account? Login at Exemplar LINK" at bounding box center [539, 96] width 319 height 19
click at [655, 99] on link "Exemplar LINK" at bounding box center [632, 94] width 134 height 31
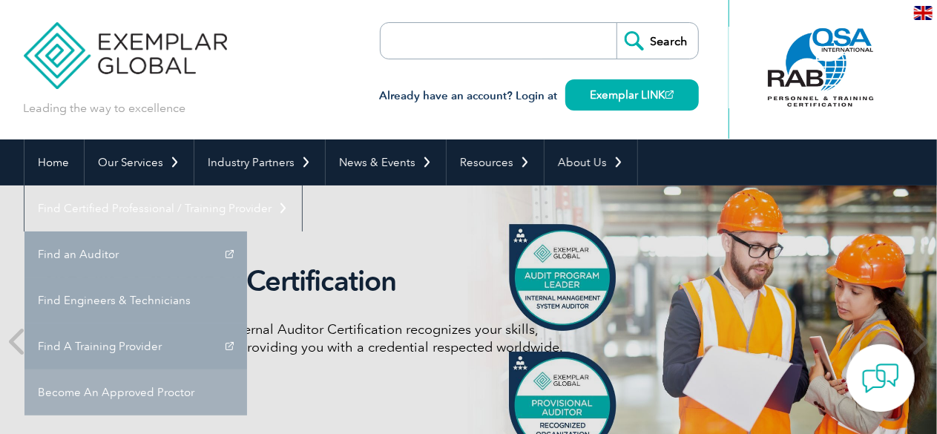
click at [247, 370] on link "Become An Approved Proctor" at bounding box center [135, 393] width 223 height 46
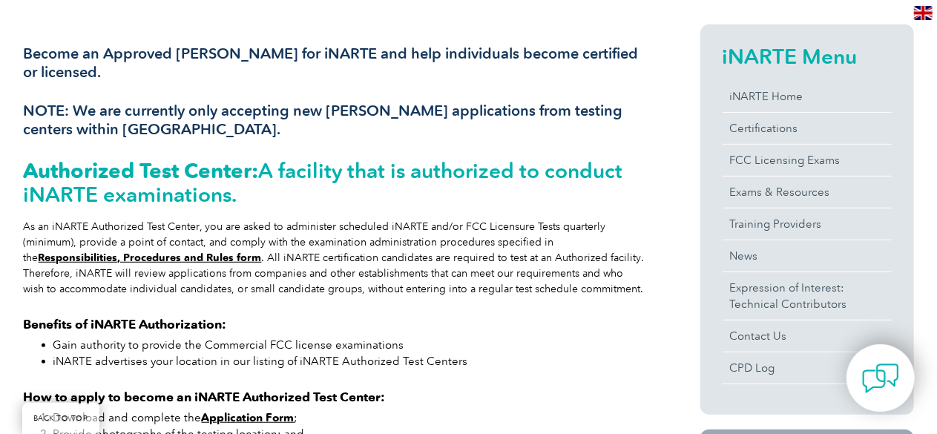
scroll to position [355, 0]
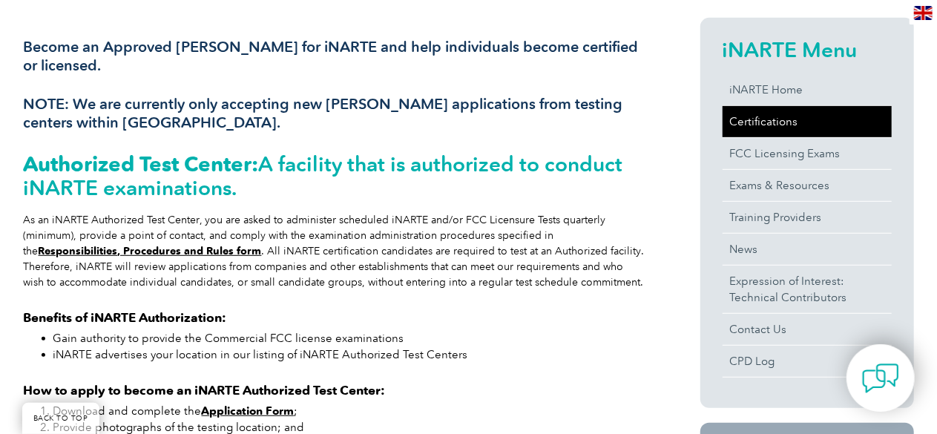
click at [788, 118] on link "Certifications" at bounding box center [807, 121] width 169 height 31
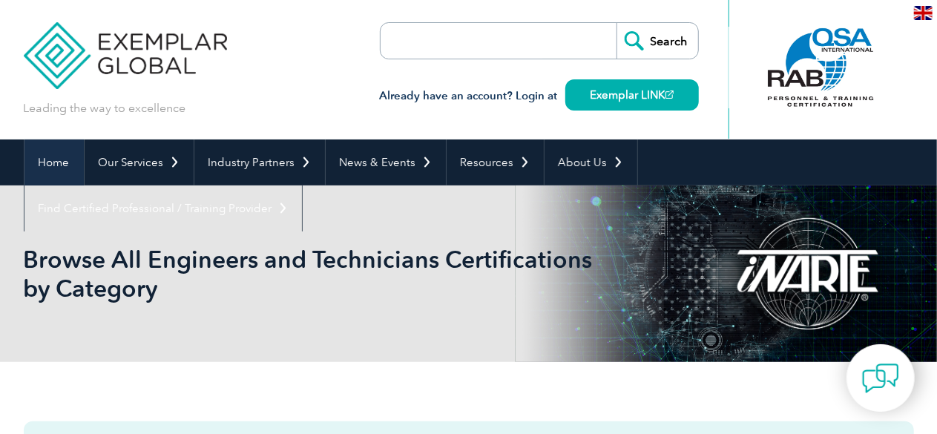
click at [47, 162] on link "Home" at bounding box center [53, 163] width 59 height 46
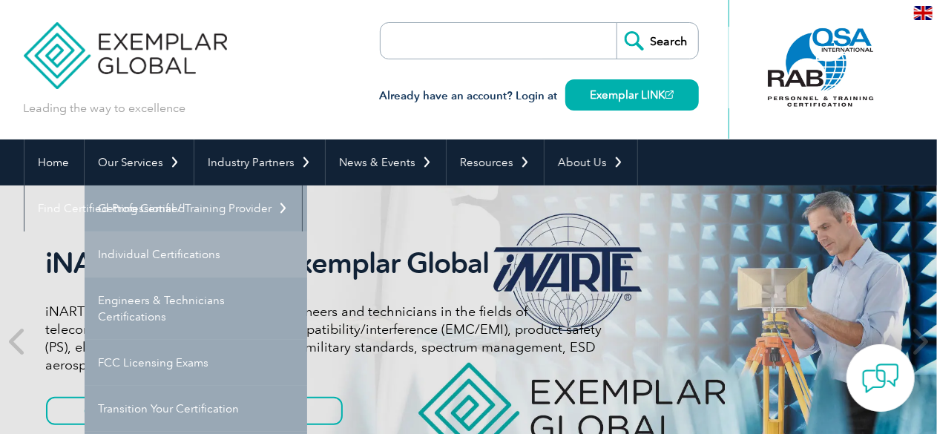
click at [138, 252] on link "Individual Certifications" at bounding box center [196, 255] width 223 height 46
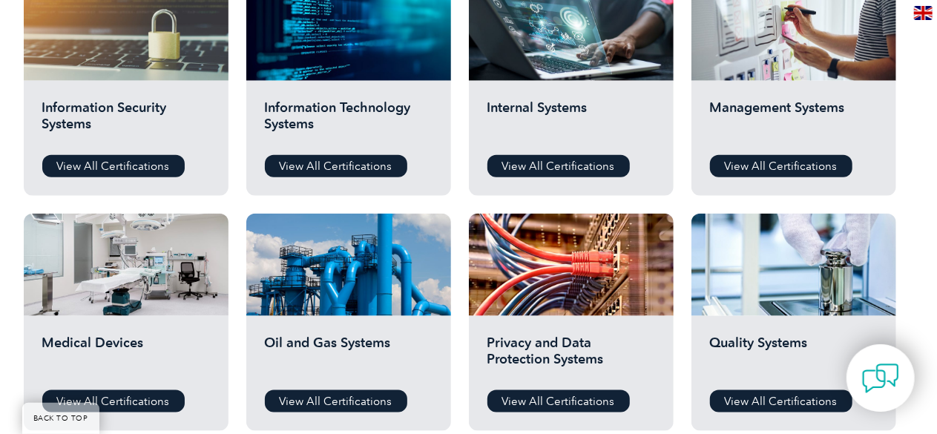
scroll to position [891, 0]
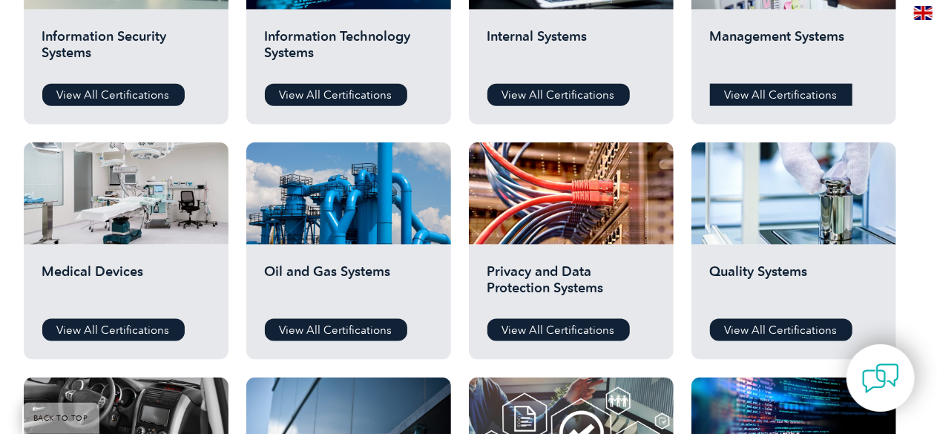
click at [752, 92] on link "View All Certifications" at bounding box center [781, 95] width 142 height 22
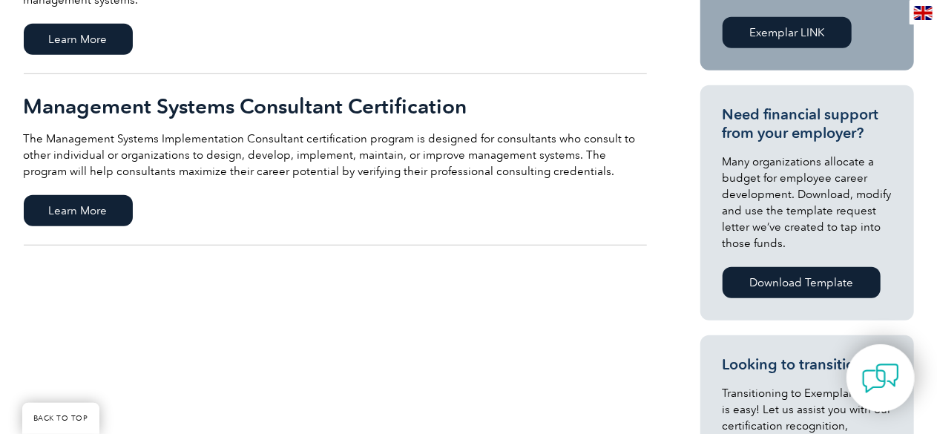
scroll to position [297, 0]
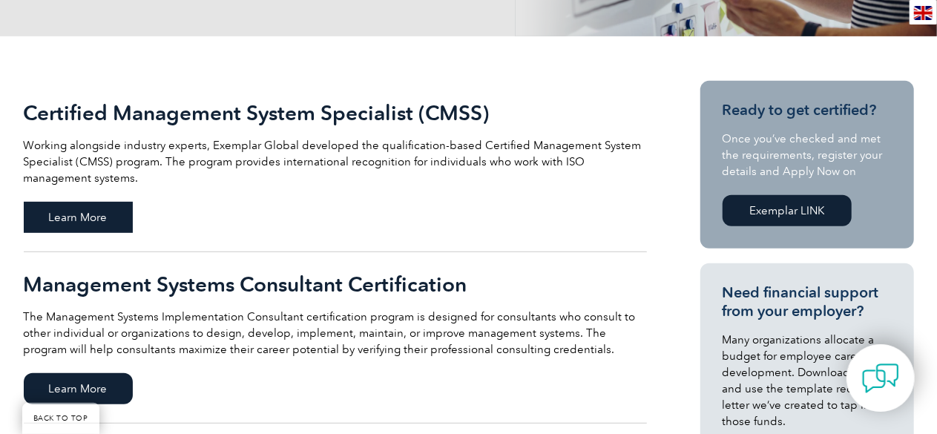
click at [72, 223] on span "Learn More" at bounding box center [78, 217] width 109 height 31
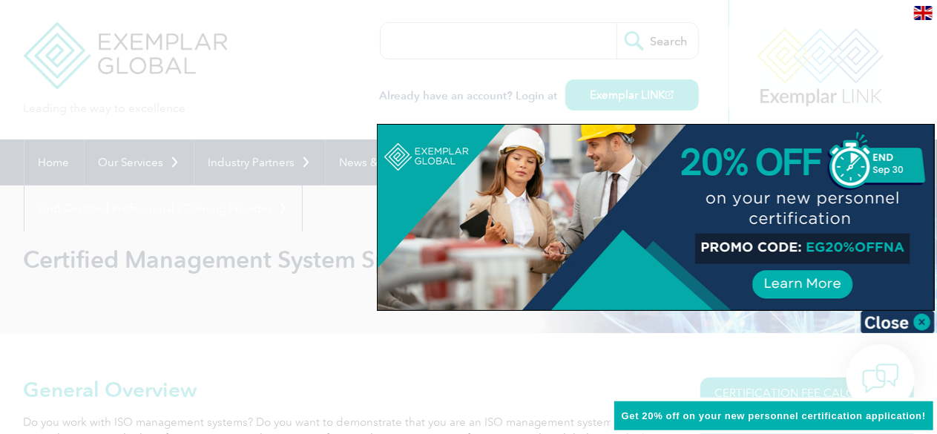
click at [829, 246] on div at bounding box center [656, 218] width 557 height 186
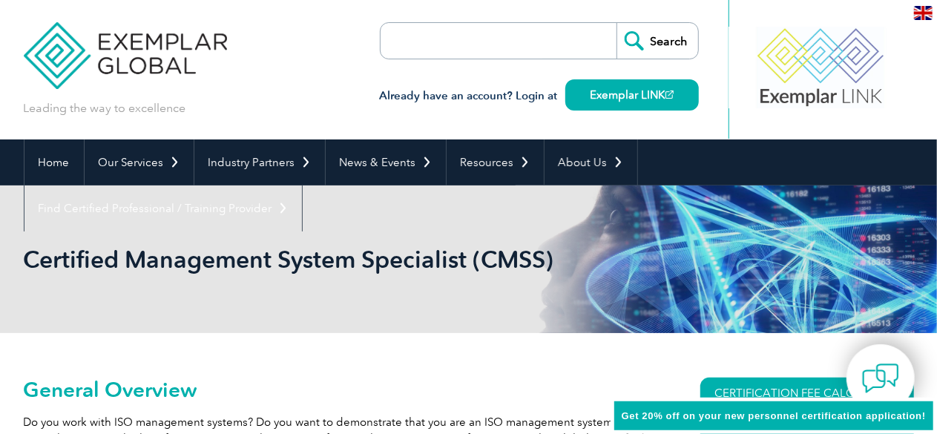
click at [443, 34] on input "search" at bounding box center [466, 41] width 156 height 36
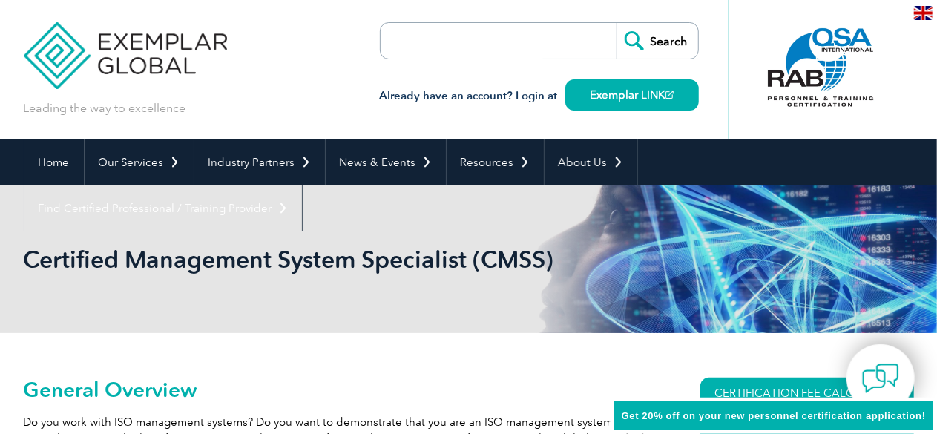
type input "iso iec 42001"
click at [647, 33] on input "Search" at bounding box center [658, 41] width 82 height 36
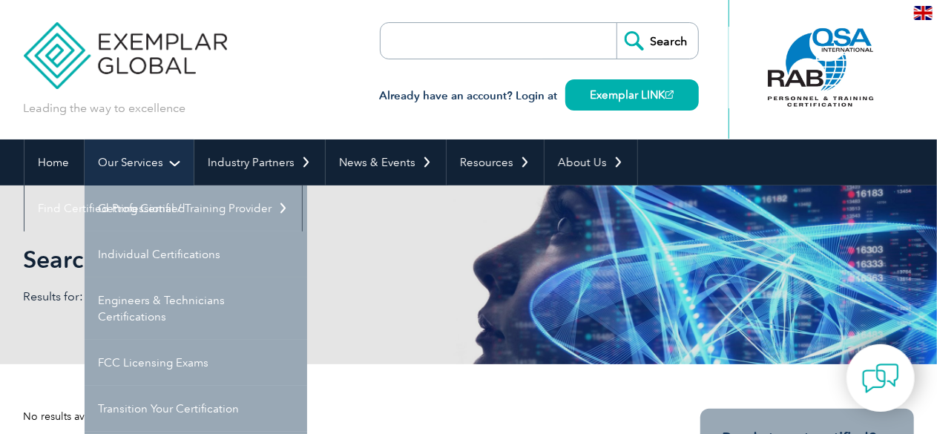
click at [130, 160] on link "Our Services" at bounding box center [139, 163] width 109 height 46
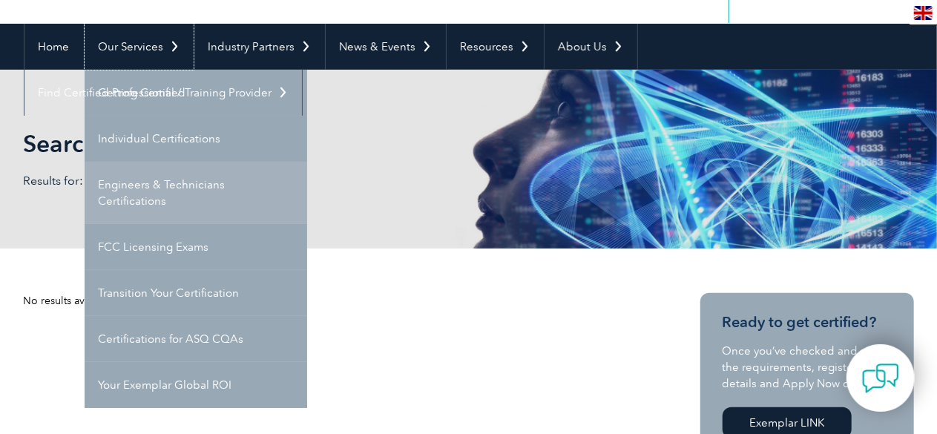
scroll to position [148, 0]
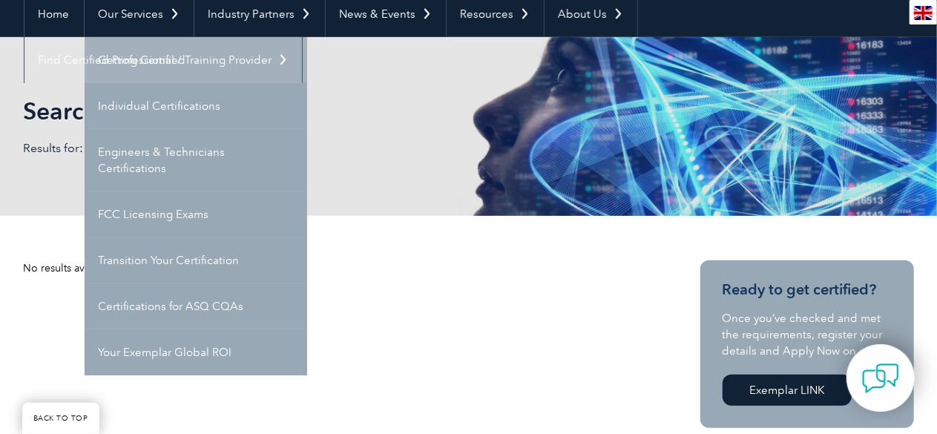
click at [163, 61] on link "Getting Certified" at bounding box center [196, 60] width 223 height 46
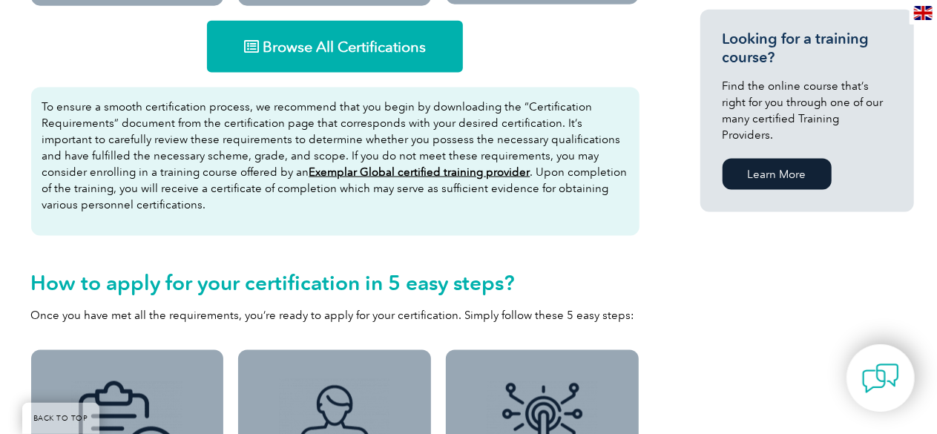
scroll to position [1009, 0]
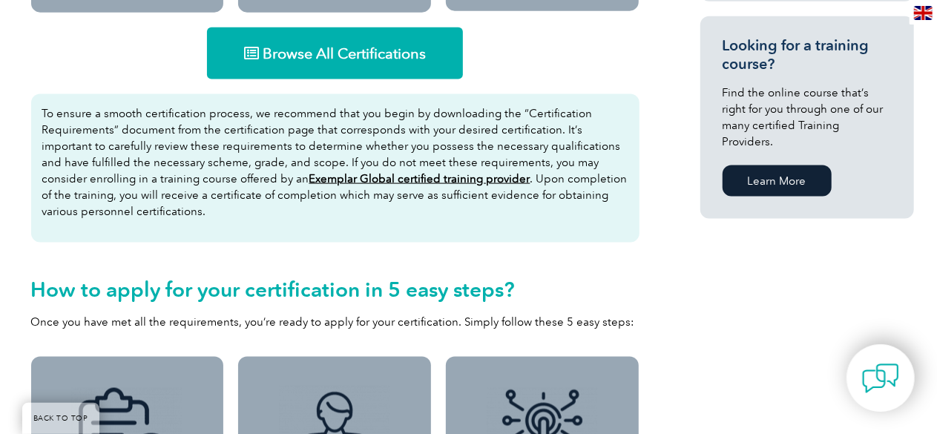
click at [353, 43] on link "Browse All Certifications" at bounding box center [335, 53] width 256 height 52
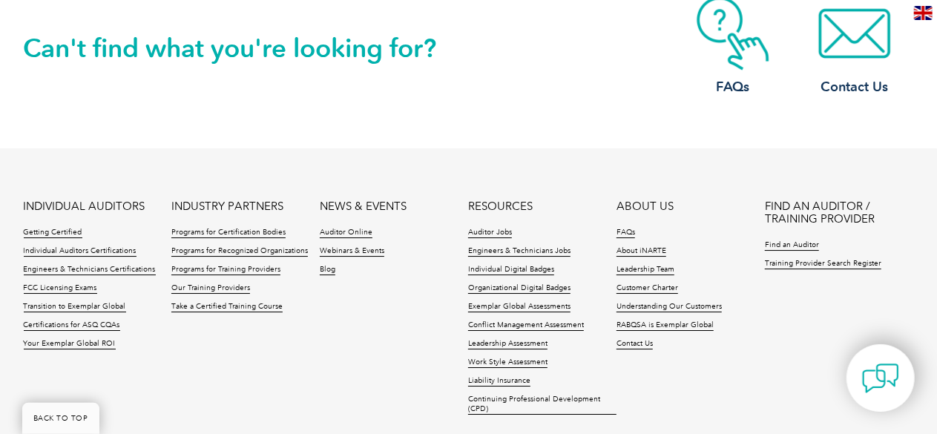
scroll to position [2419, 0]
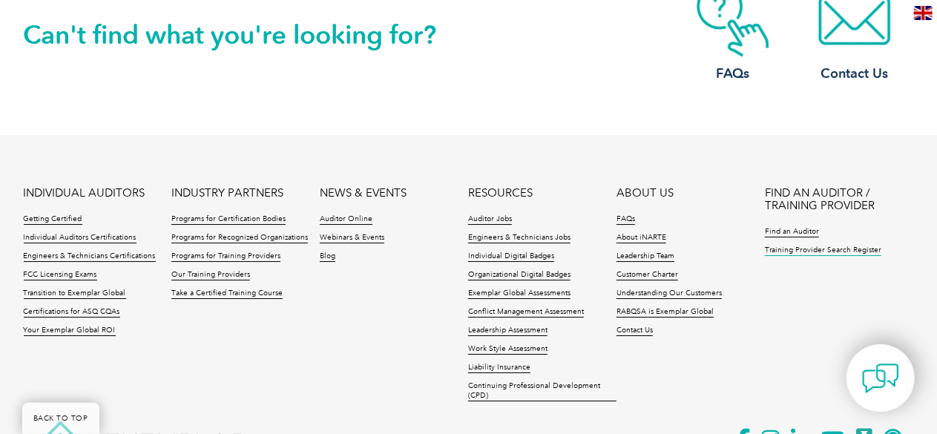
click at [809, 252] on link "Training Provider Search Register" at bounding box center [823, 251] width 117 height 10
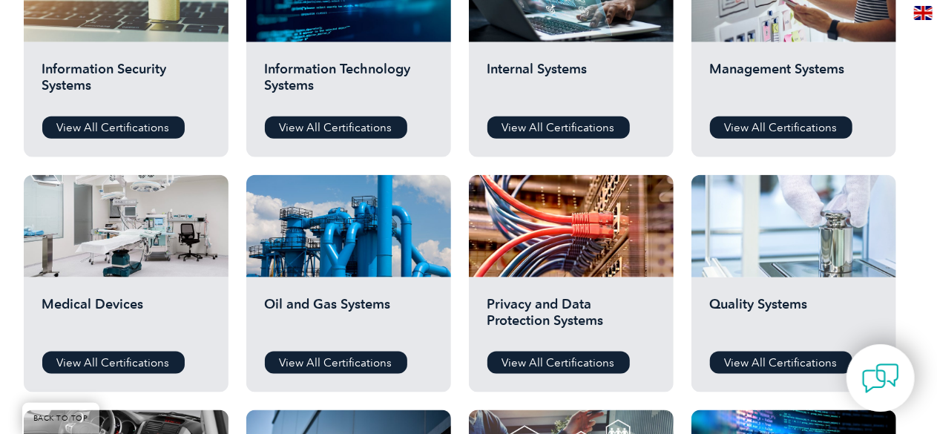
scroll to position [816, 0]
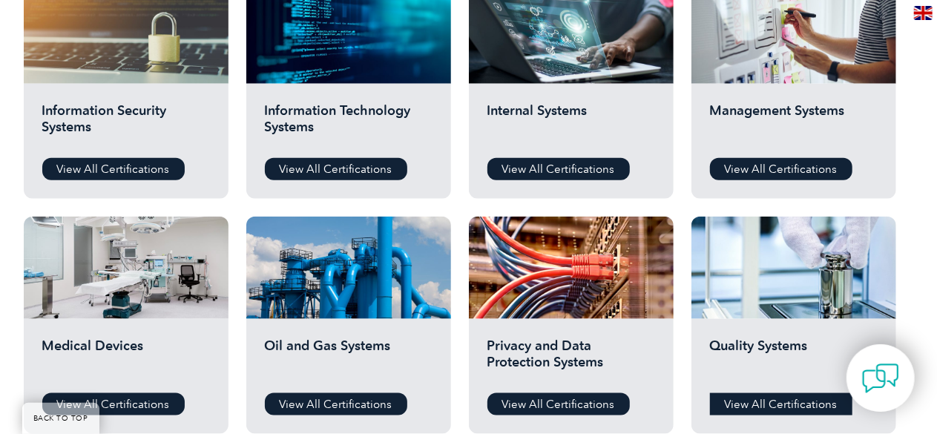
click at [772, 404] on link "View All Certifications" at bounding box center [781, 404] width 142 height 22
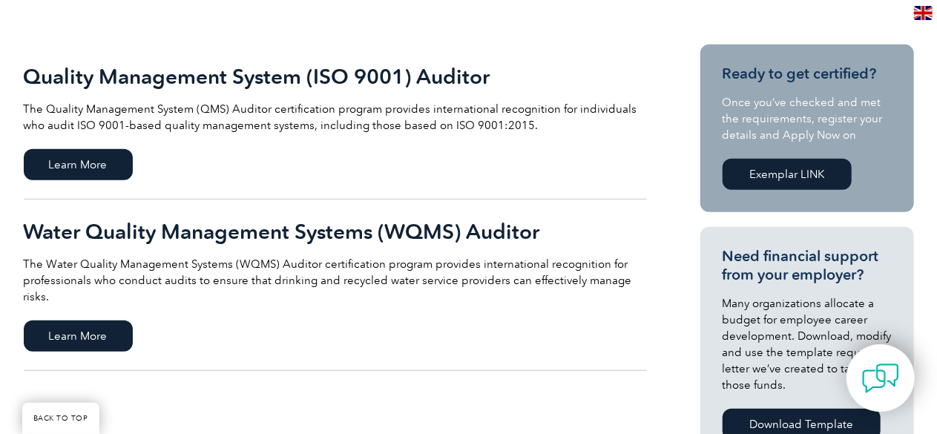
scroll to position [371, 0]
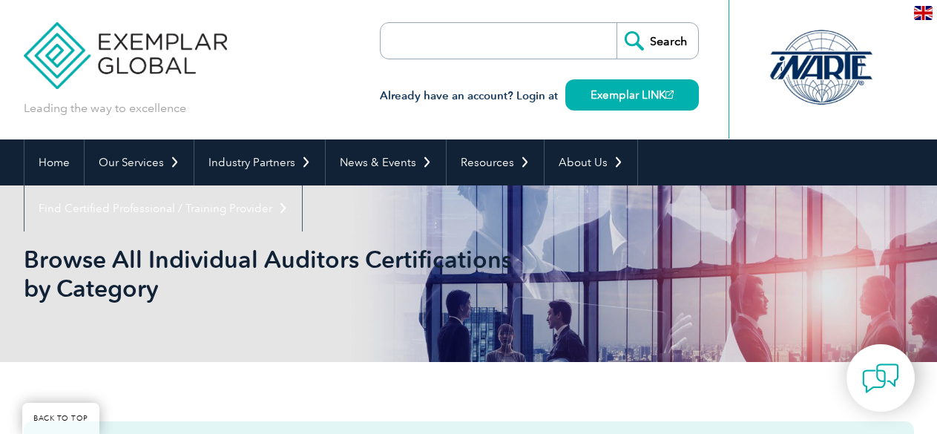
scroll to position [816, 0]
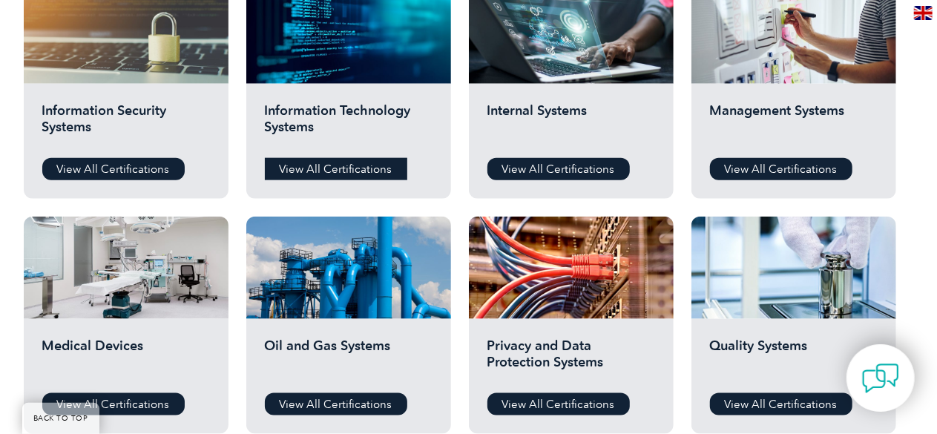
click at [325, 165] on link "View All Certifications" at bounding box center [336, 169] width 142 height 22
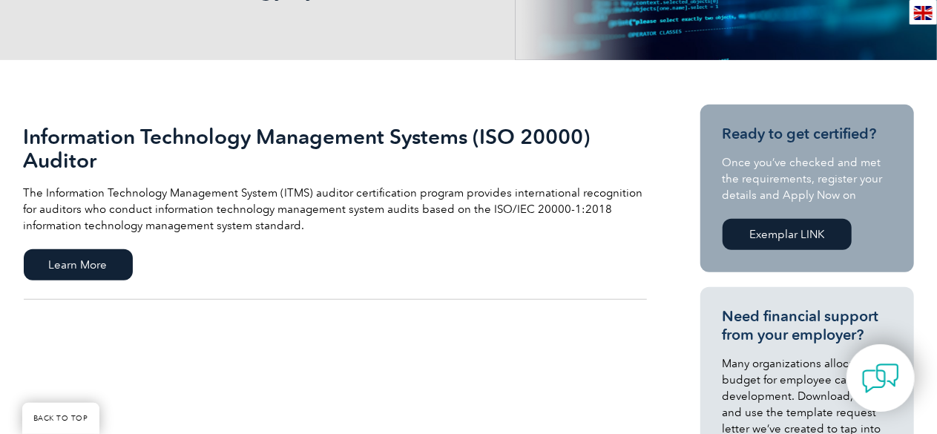
scroll to position [223, 0]
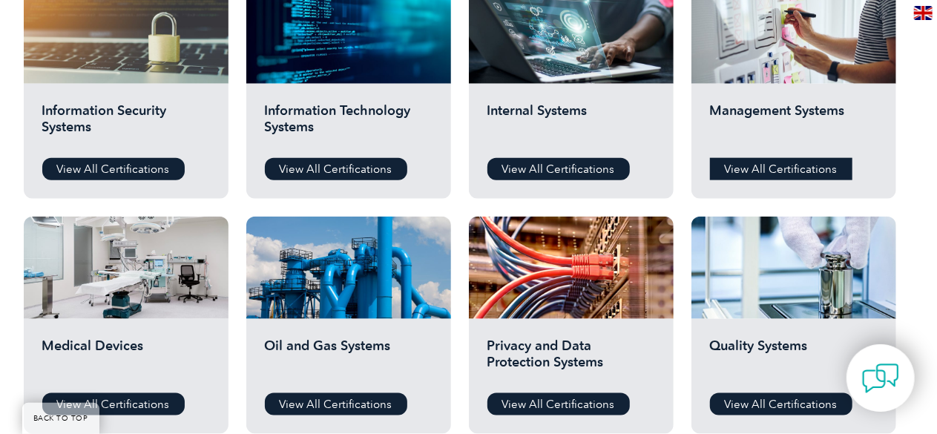
scroll to position [816, 0]
click at [764, 171] on link "View All Certifications" at bounding box center [781, 169] width 142 height 22
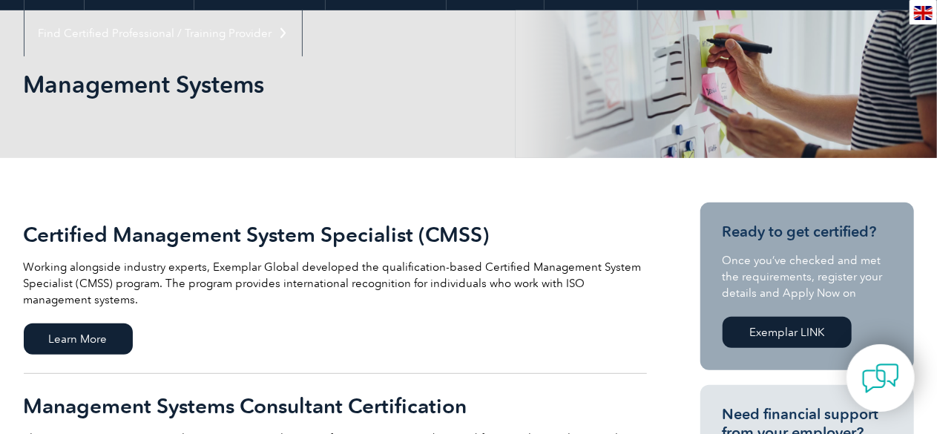
scroll to position [297, 0]
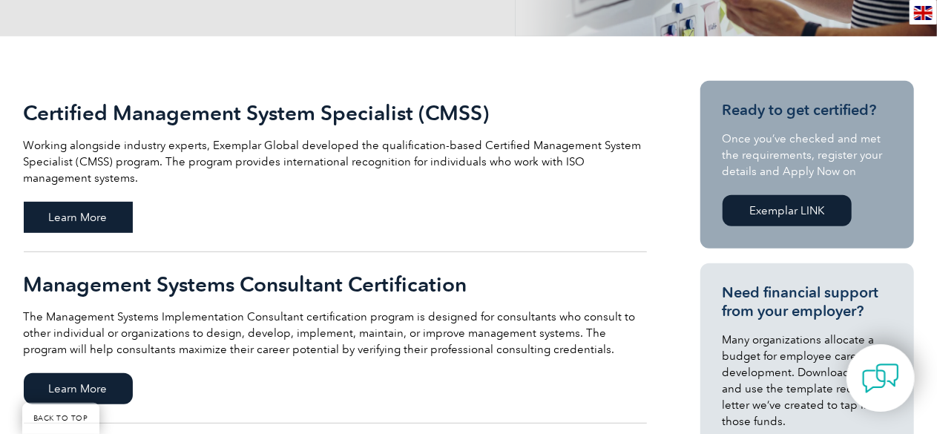
click at [78, 223] on span "Learn More" at bounding box center [78, 217] width 109 height 31
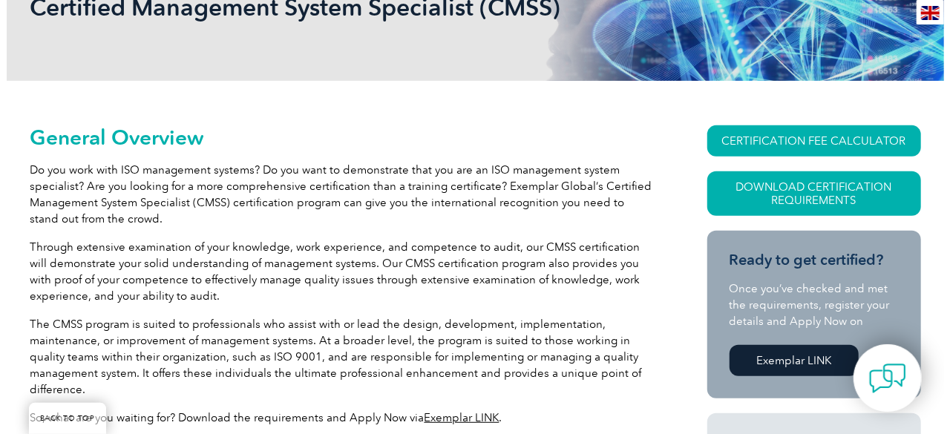
scroll to position [260, 0]
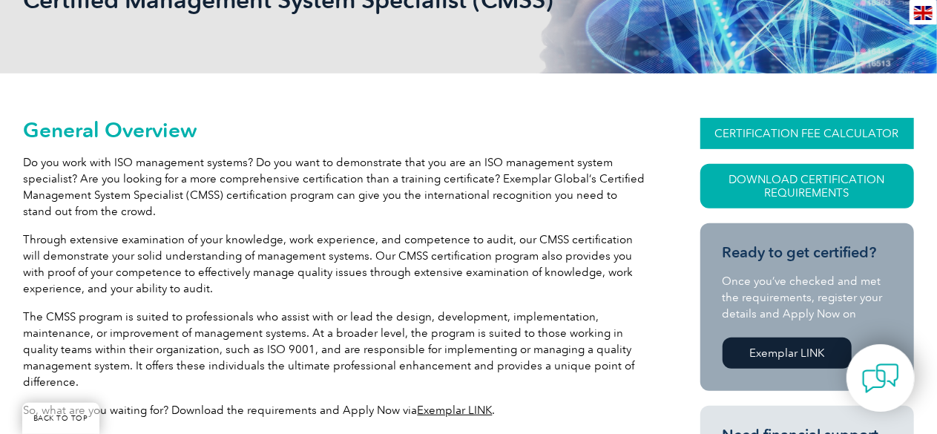
click at [807, 131] on link "CERTIFICATION FEE CALCULATOR" at bounding box center [808, 133] width 214 height 31
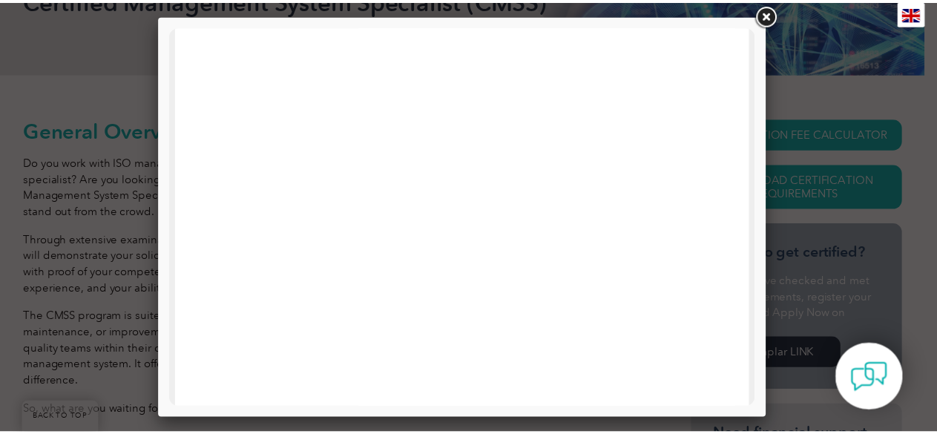
scroll to position [0, 0]
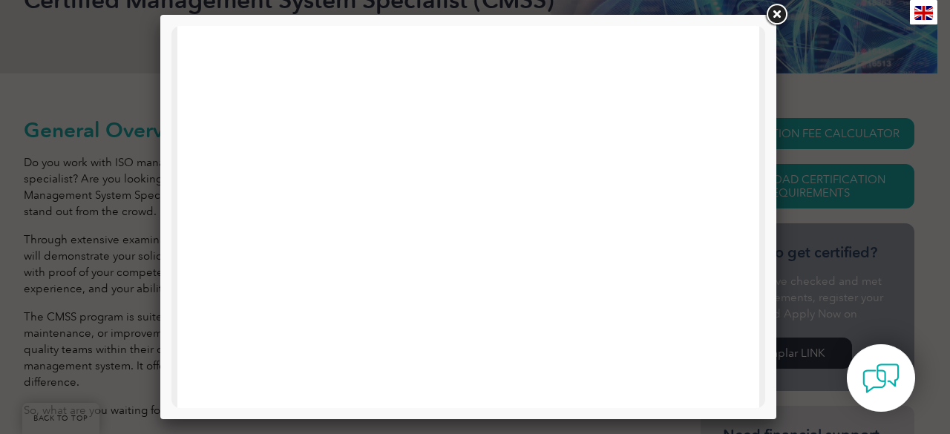
click at [772, 7] on link at bounding box center [776, 14] width 27 height 27
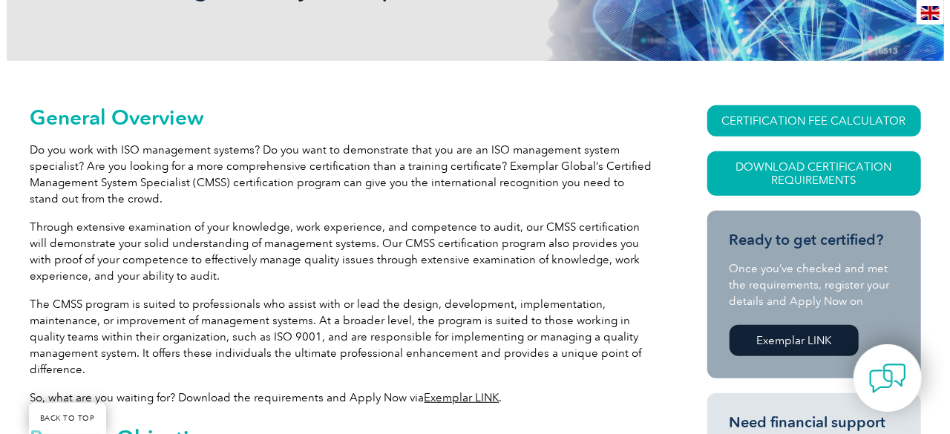
scroll to position [260, 0]
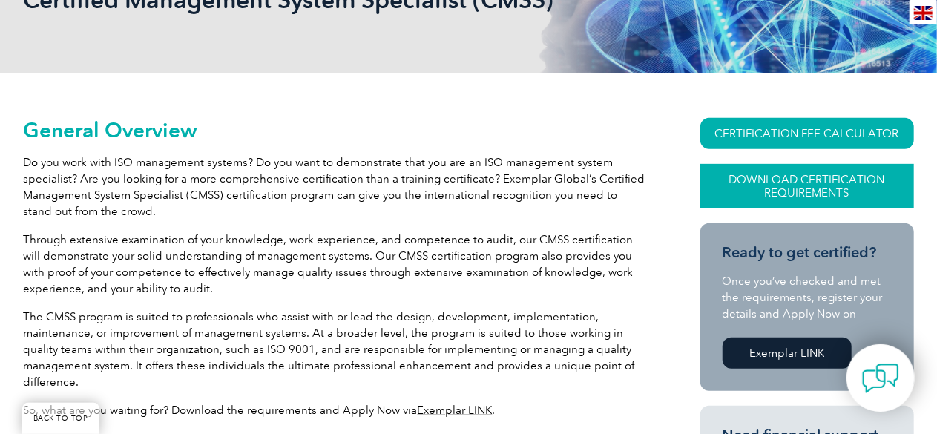
click at [816, 189] on link "Download Certification Requirements" at bounding box center [808, 186] width 214 height 45
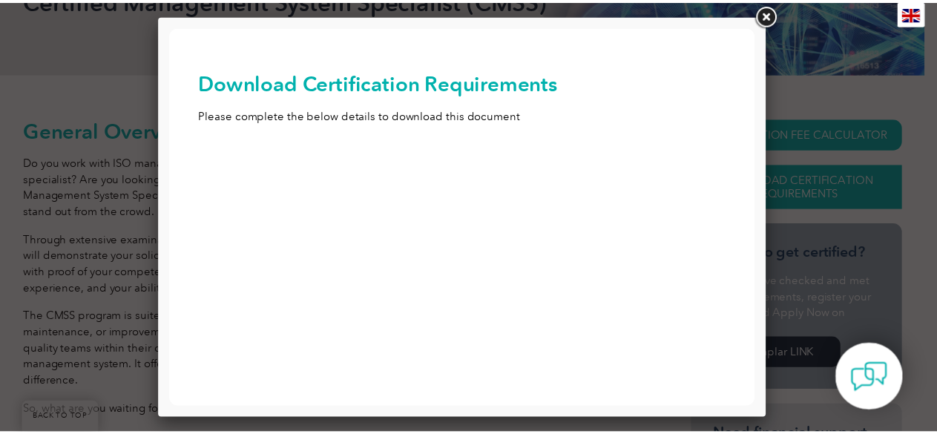
scroll to position [0, 0]
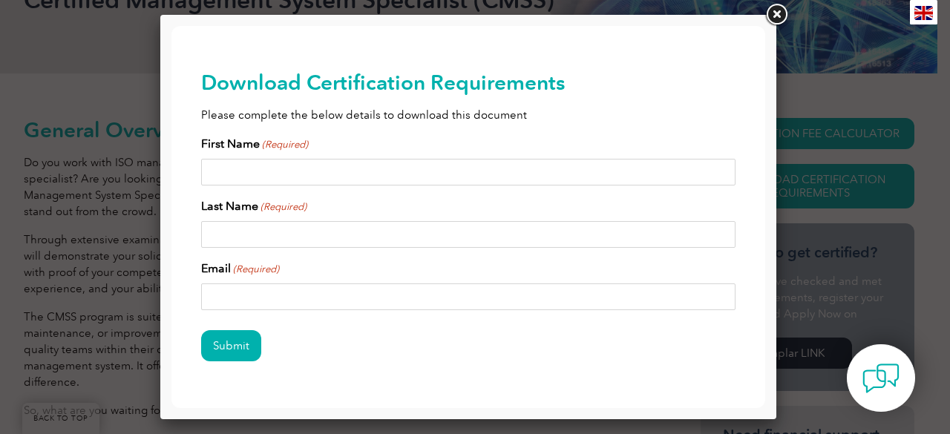
click at [778, 13] on link at bounding box center [776, 14] width 27 height 27
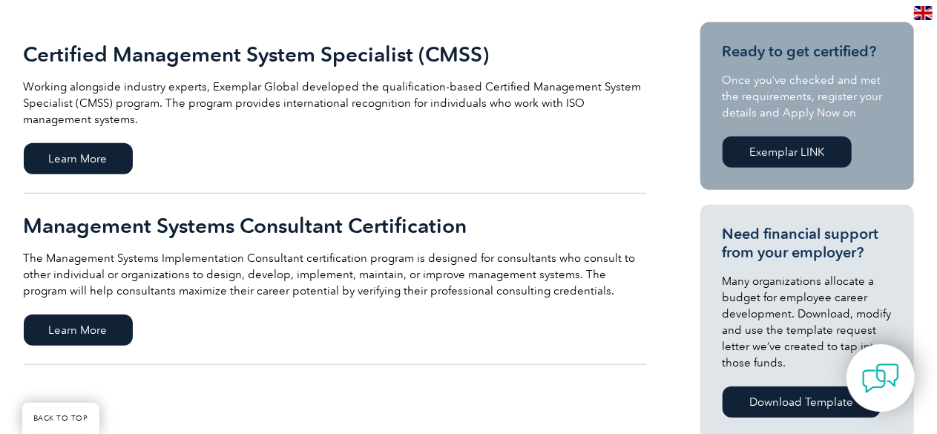
scroll to position [445, 0]
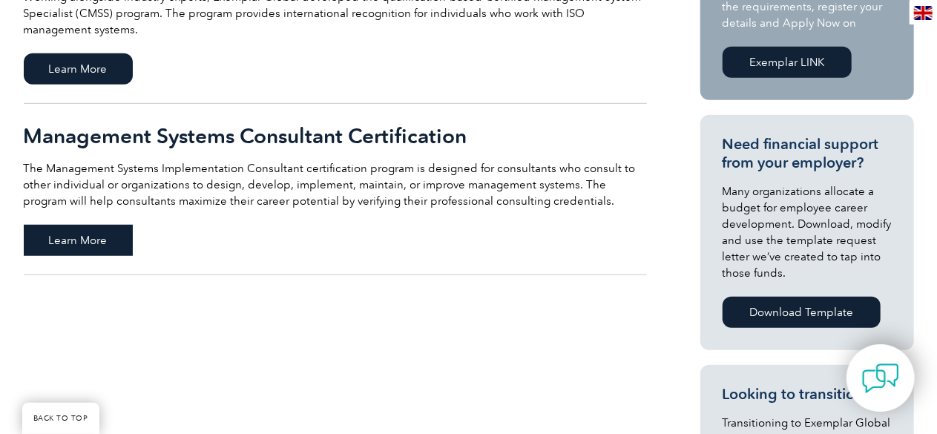
click at [77, 240] on span "Learn More" at bounding box center [78, 240] width 109 height 31
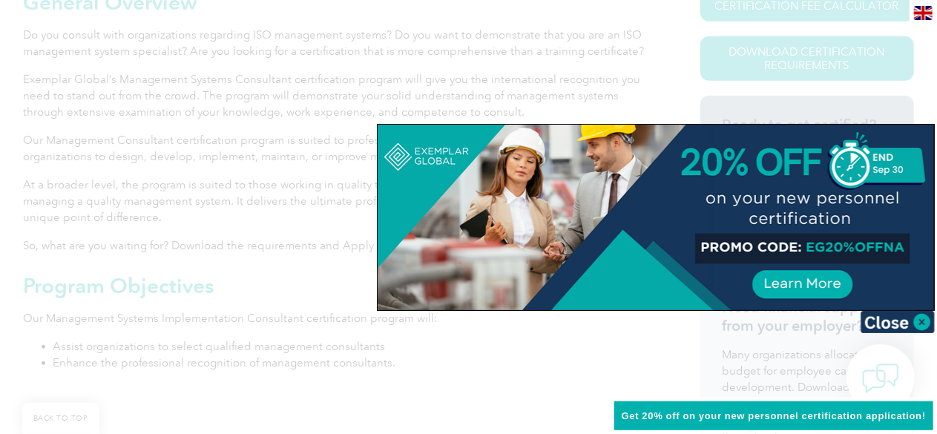
scroll to position [429, 0]
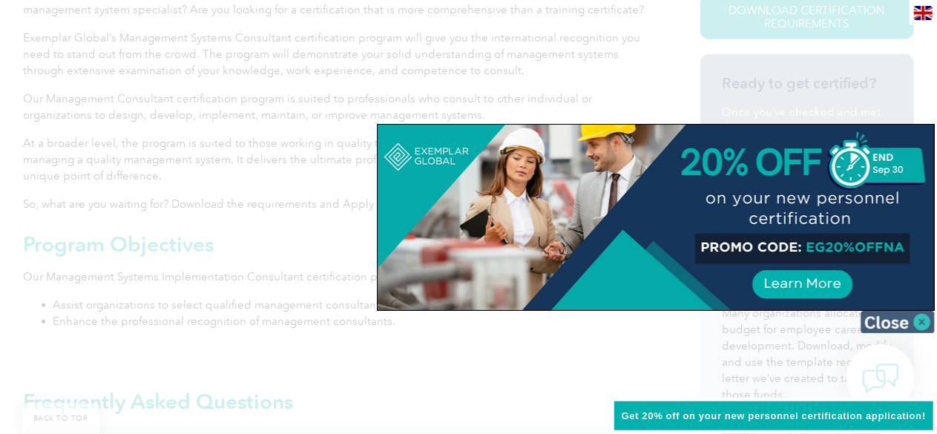
click at [888, 329] on img at bounding box center [898, 322] width 74 height 22
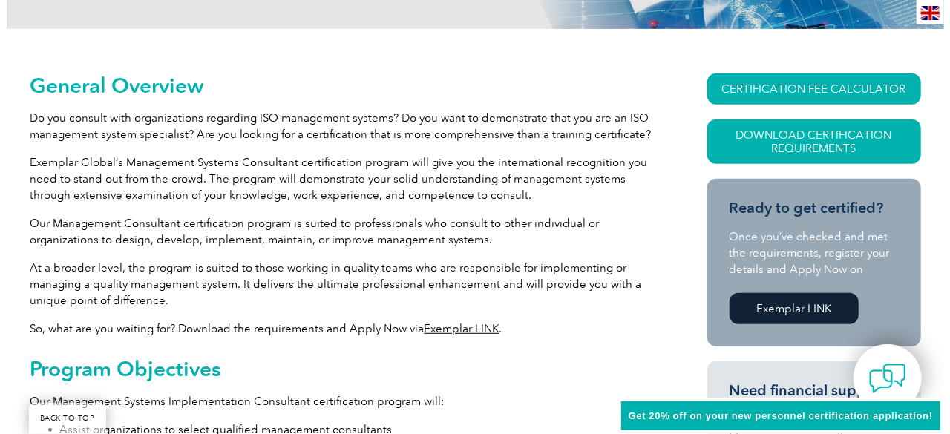
scroll to position [281, 0]
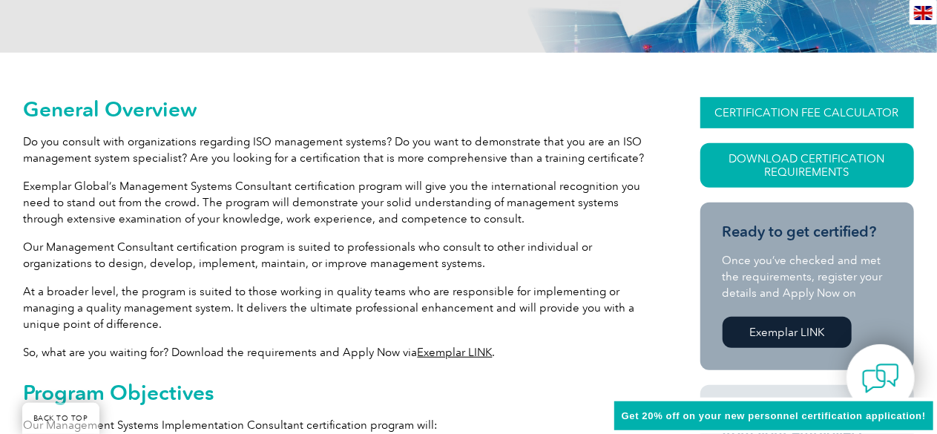
click at [792, 111] on link "CERTIFICATION FEE CALCULATOR" at bounding box center [808, 112] width 214 height 31
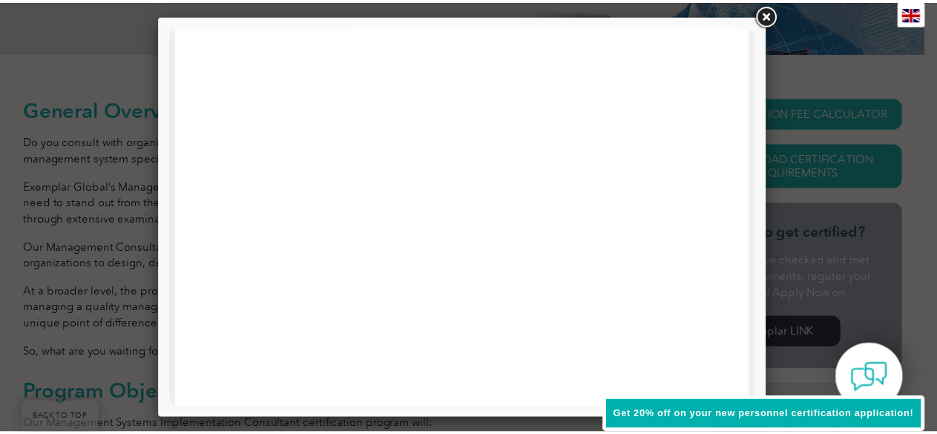
scroll to position [297, 0]
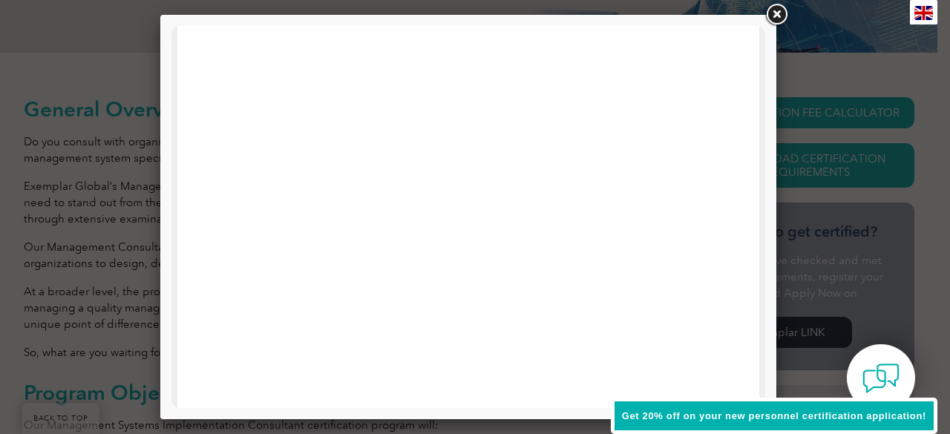
click at [783, 22] on link at bounding box center [776, 14] width 27 height 27
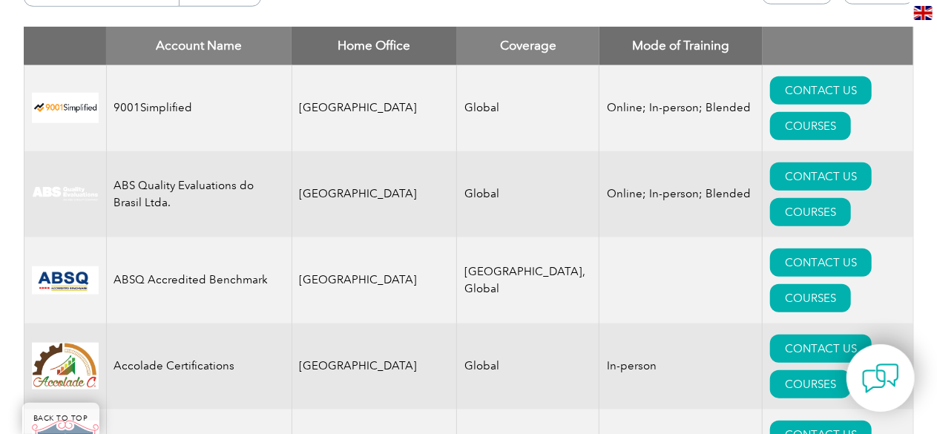
scroll to position [519, 0]
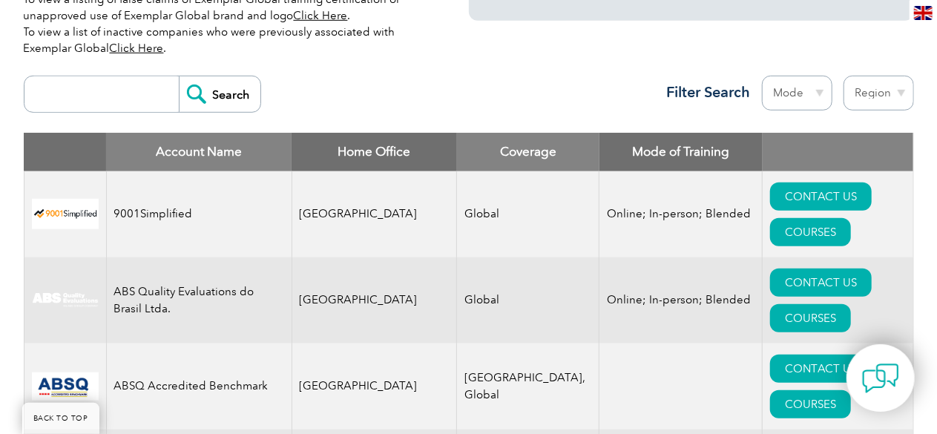
click at [870, 95] on select "Region [GEOGRAPHIC_DATA] [GEOGRAPHIC_DATA] [GEOGRAPHIC_DATA] [GEOGRAPHIC_DATA] …" at bounding box center [879, 93] width 71 height 35
select select "[GEOGRAPHIC_DATA]"
click at [844, 76] on select "Region [GEOGRAPHIC_DATA] [GEOGRAPHIC_DATA] [GEOGRAPHIC_DATA] [GEOGRAPHIC_DATA] …" at bounding box center [879, 93] width 71 height 35
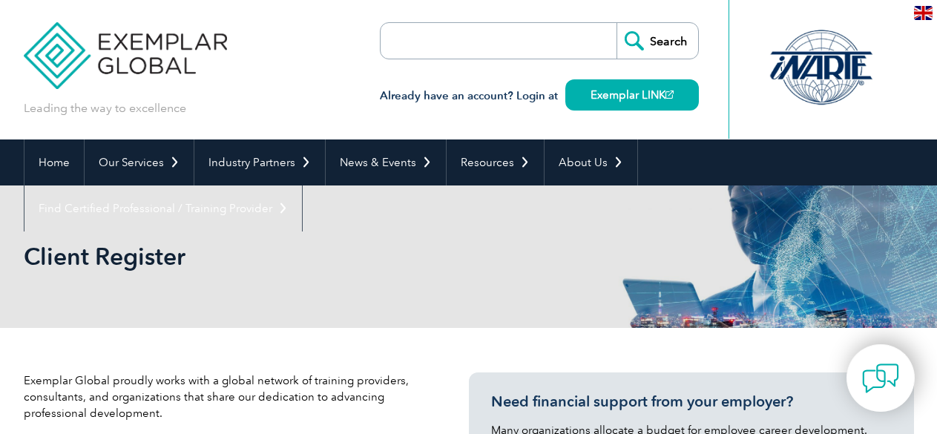
select select "[GEOGRAPHIC_DATA]"
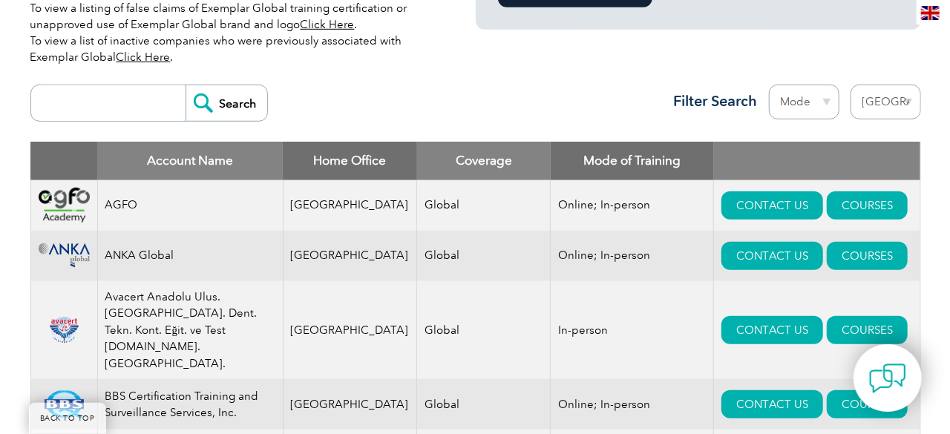
scroll to position [519, 0]
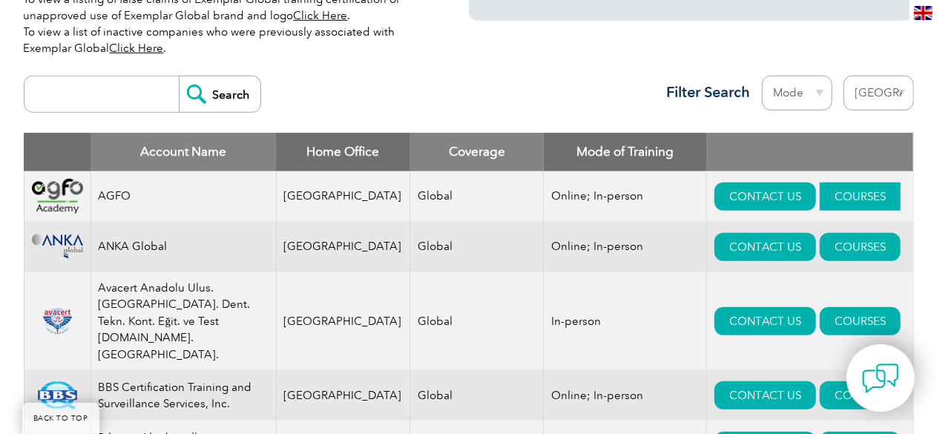
click at [820, 200] on link "COURSES" at bounding box center [860, 197] width 81 height 28
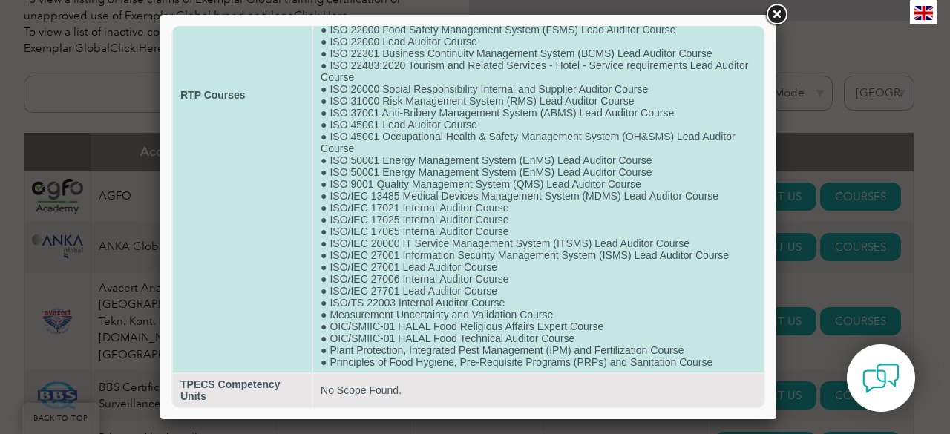
scroll to position [272, 0]
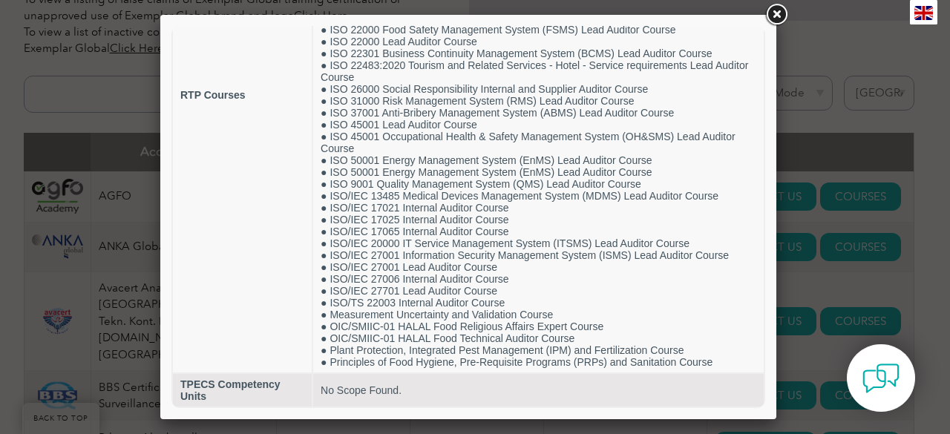
click at [775, 15] on link at bounding box center [776, 14] width 27 height 27
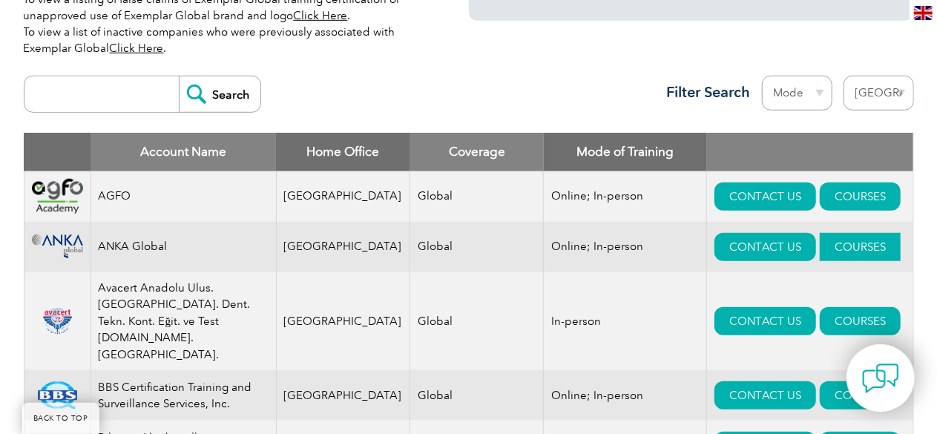
click at [820, 250] on link "COURSES" at bounding box center [860, 247] width 81 height 28
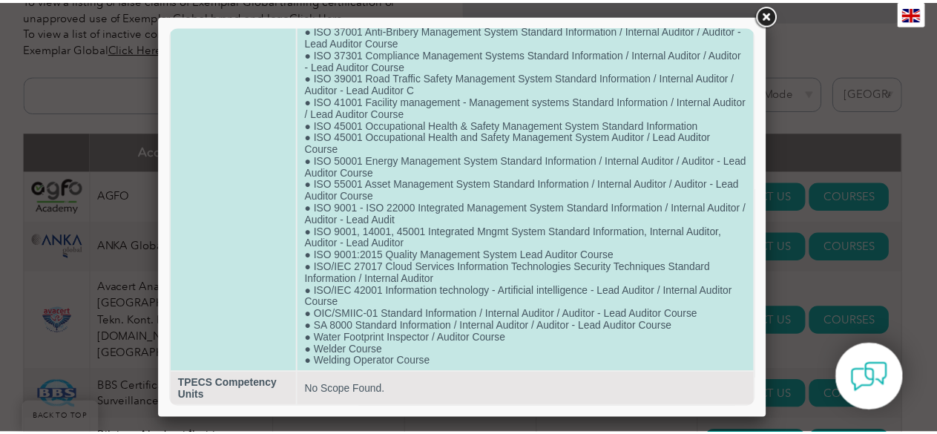
scroll to position [1063, 0]
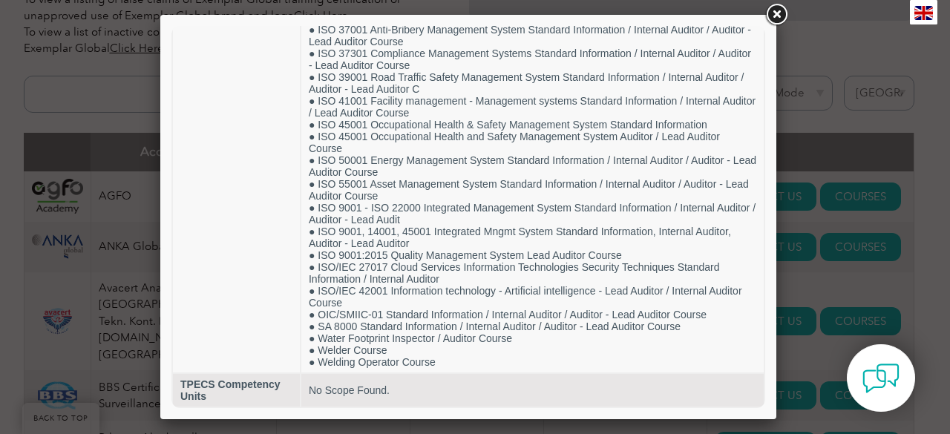
click at [784, 13] on link at bounding box center [776, 14] width 27 height 27
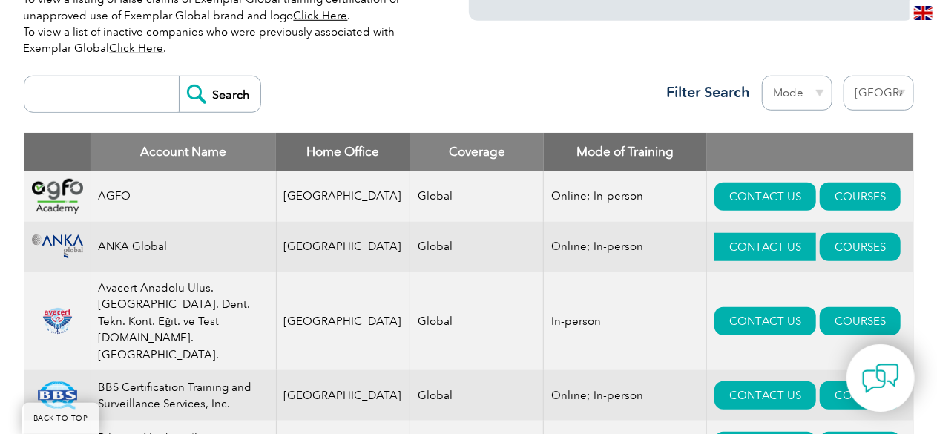
click at [715, 246] on link "CONTACT US" at bounding box center [766, 247] width 102 height 28
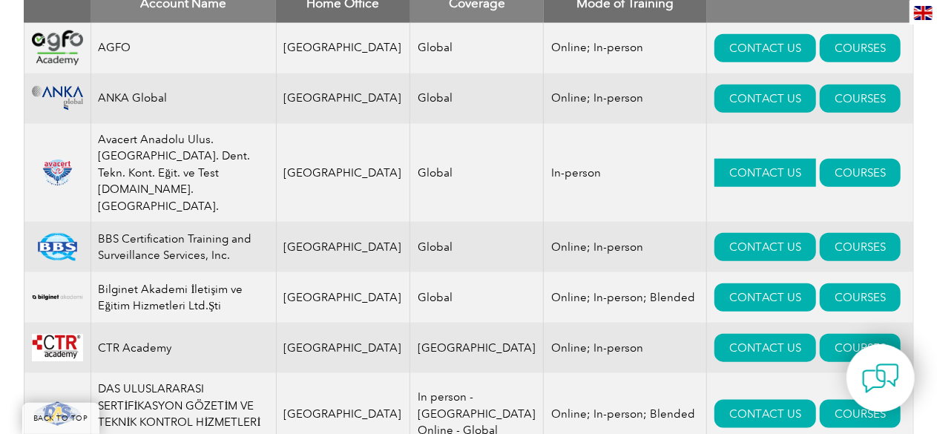
click at [715, 159] on link "CONTACT US" at bounding box center [766, 173] width 102 height 28
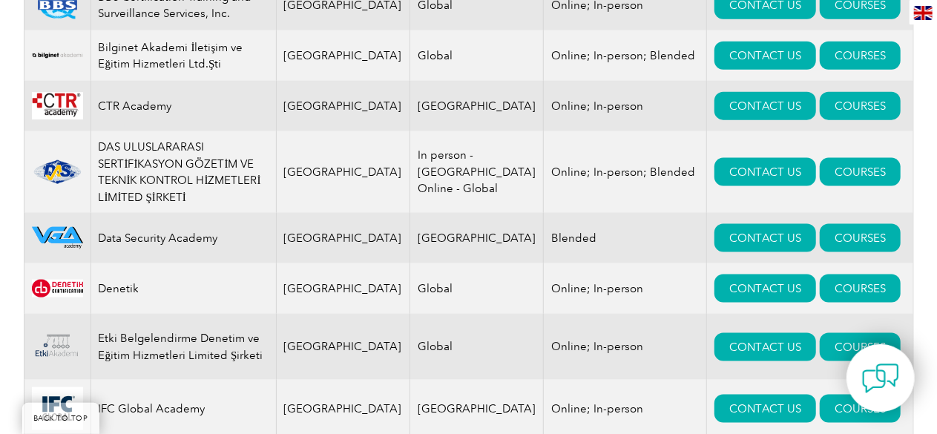
scroll to position [965, 0]
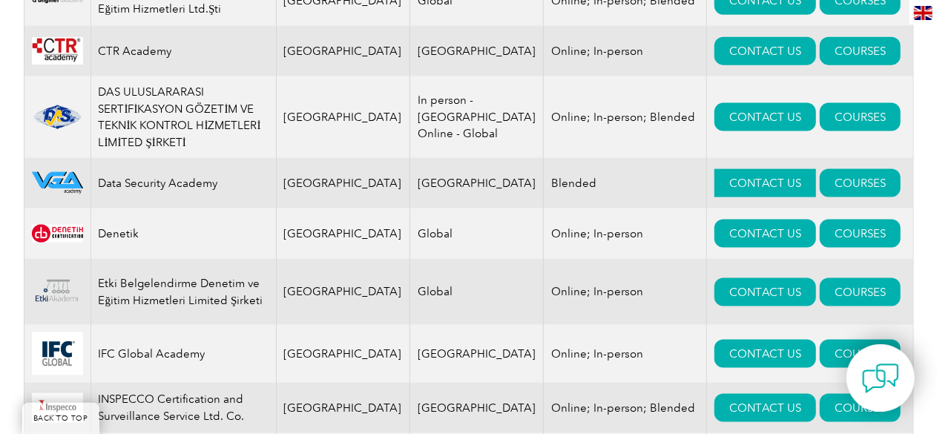
click at [718, 169] on link "CONTACT US" at bounding box center [766, 183] width 102 height 28
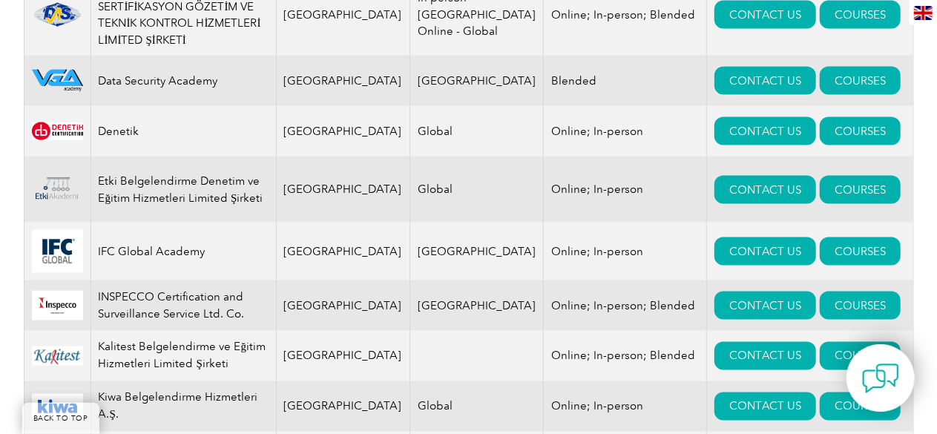
scroll to position [1113, 0]
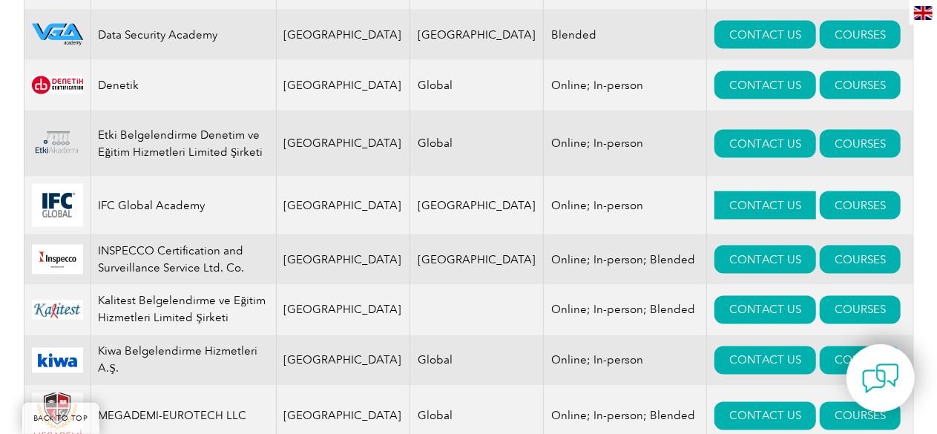
click at [715, 191] on link "CONTACT US" at bounding box center [766, 205] width 102 height 28
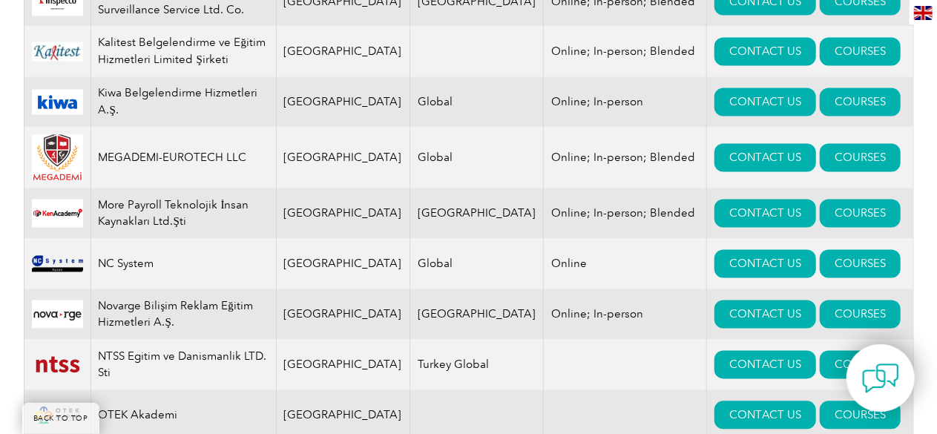
scroll to position [1484, 0]
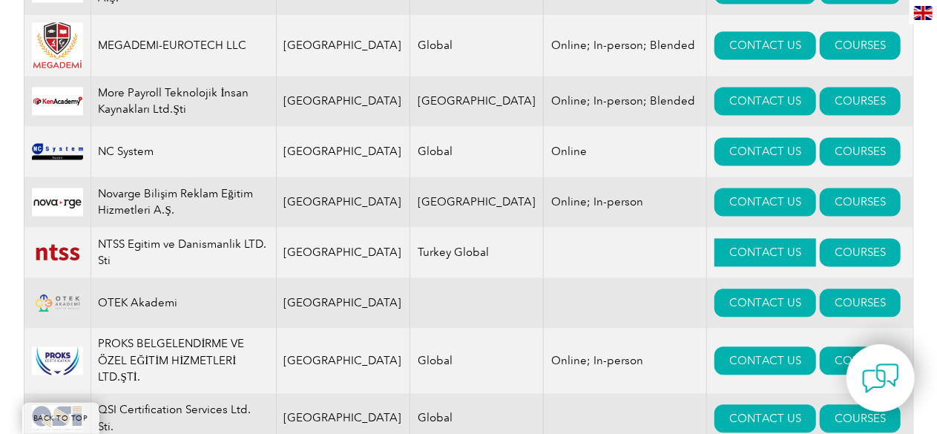
click at [722, 238] on link "CONTACT US" at bounding box center [766, 252] width 102 height 28
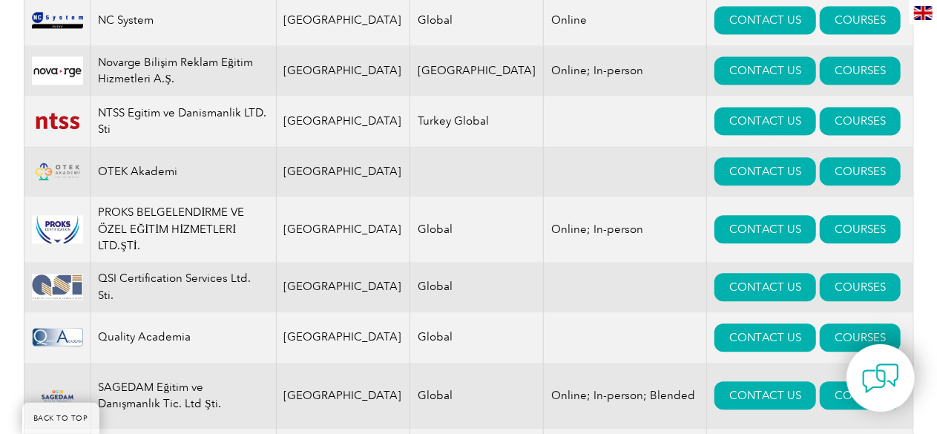
scroll to position [1707, 0]
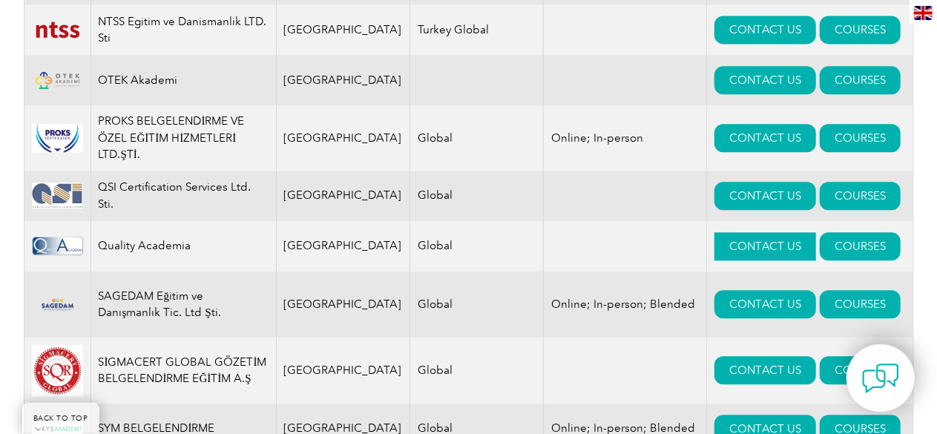
click at [721, 232] on link "CONTACT US" at bounding box center [766, 246] width 102 height 28
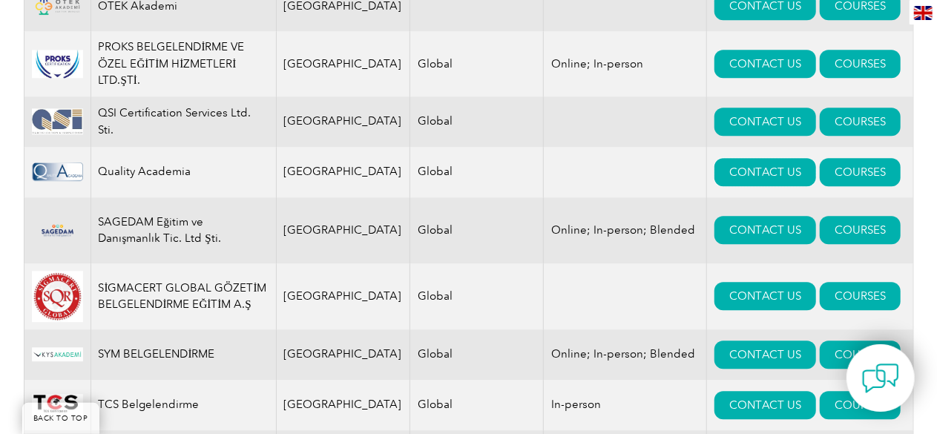
scroll to position [1855, 0]
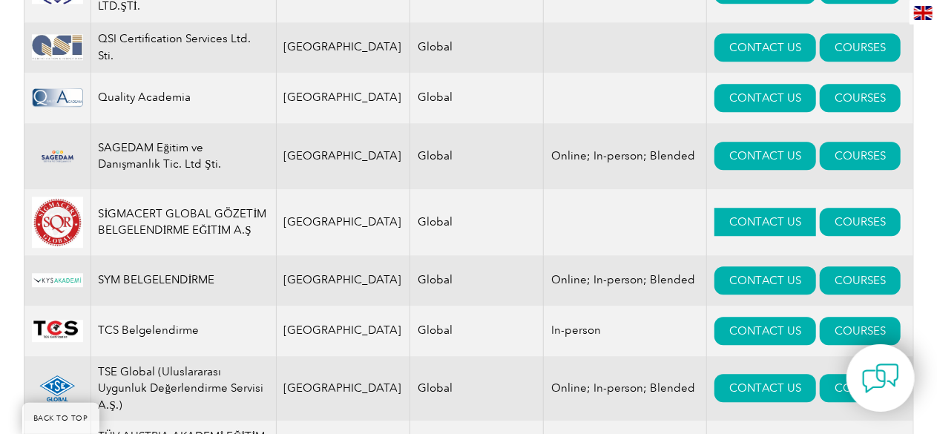
click at [715, 208] on link "CONTACT US" at bounding box center [766, 222] width 102 height 28
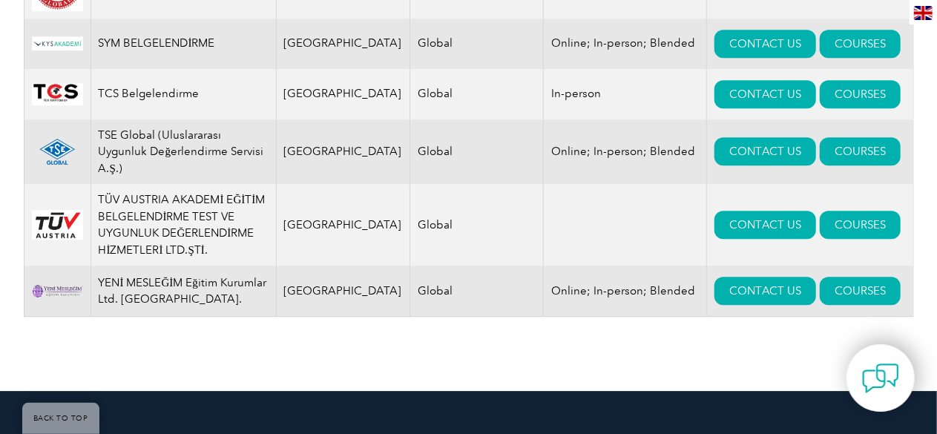
scroll to position [2152, 0]
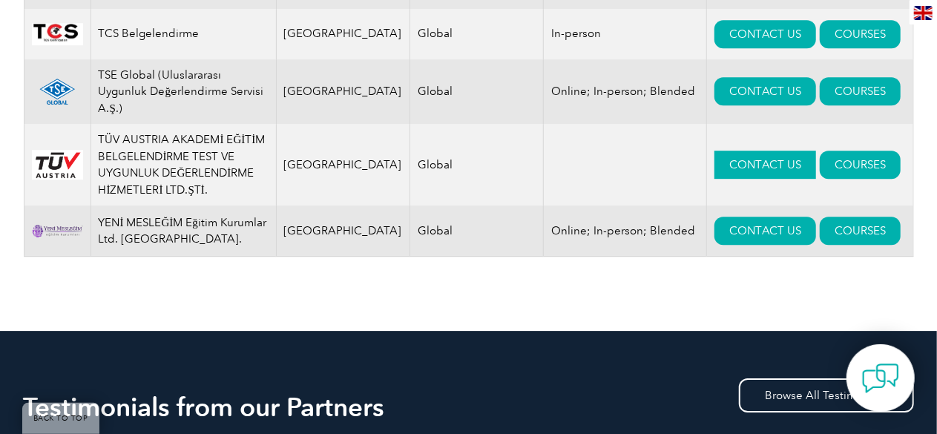
click at [715, 151] on link "CONTACT US" at bounding box center [766, 165] width 102 height 28
click at [715, 217] on link "CONTACT US" at bounding box center [766, 231] width 102 height 28
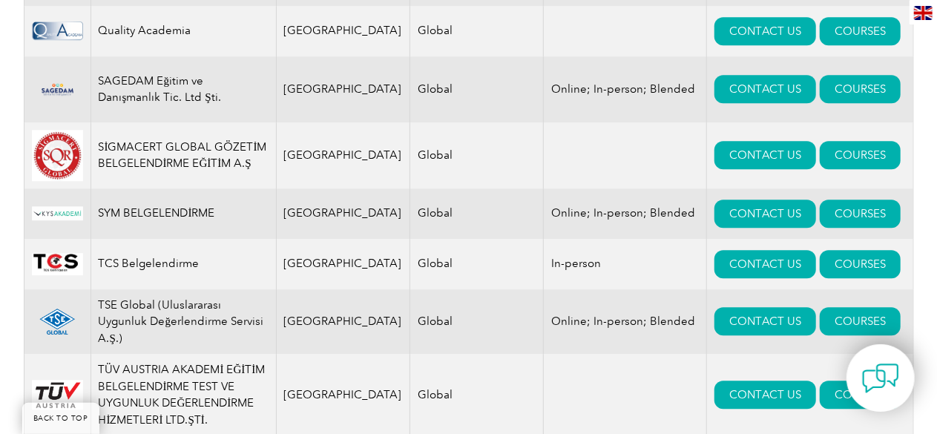
scroll to position [1929, 0]
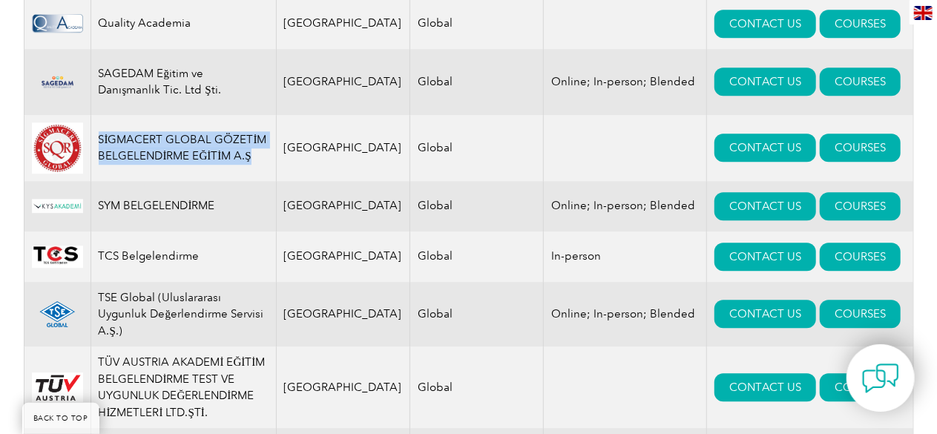
drag, startPoint x: 254, startPoint y: 139, endPoint x: 103, endPoint y: 122, distance: 151.6
click at [103, 122] on td "SİGMACERT GLOBAL GÖZETİM BELGELENDİRME EĞİTİM A.Ş" at bounding box center [184, 148] width 186 height 66
copy td "SİGMACERT GLOBAL GÖZETİM BELGELENDİRME EĞİTİM A.Ş"
